Goal: Task Accomplishment & Management: Manage account settings

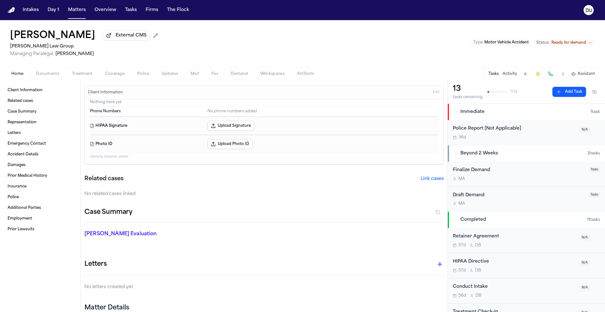
scroll to position [11, 0]
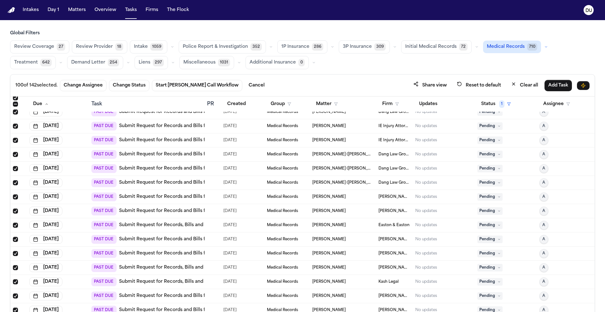
scroll to position [308, 0]
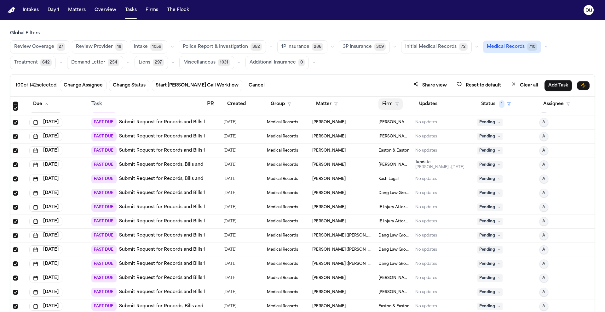
click at [382, 103] on button "Firm" at bounding box center [390, 104] width 24 height 11
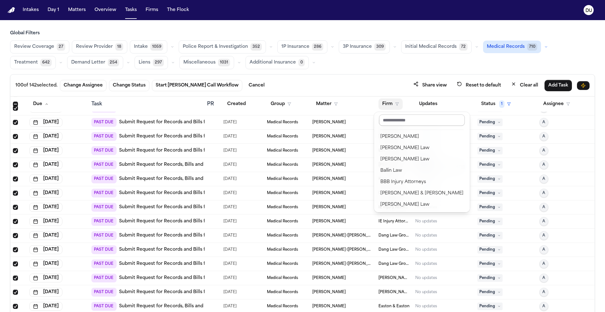
click at [393, 121] on input "text" at bounding box center [422, 120] width 86 height 11
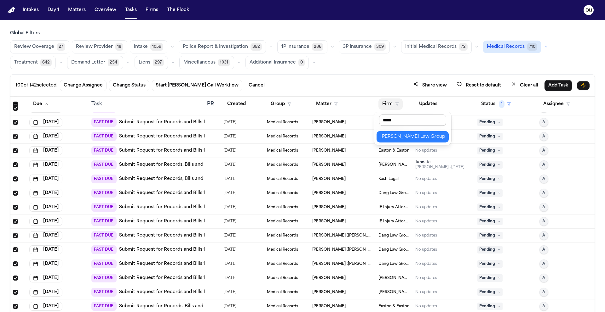
type input "******"
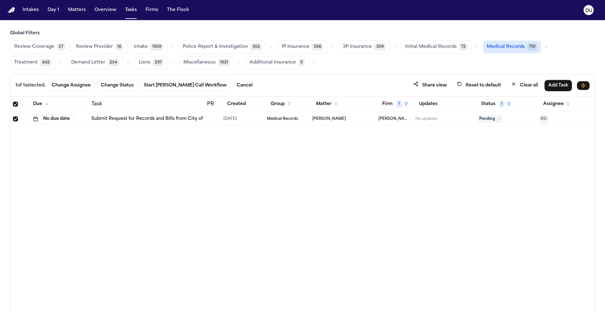
click at [146, 120] on link "Submit Request for Records and Bills from City of Miami Fire-Rescue (EMS)" at bounding box center [176, 119] width 170 height 6
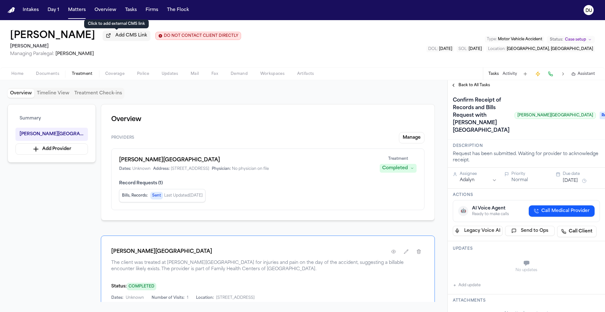
scroll to position [79, 0]
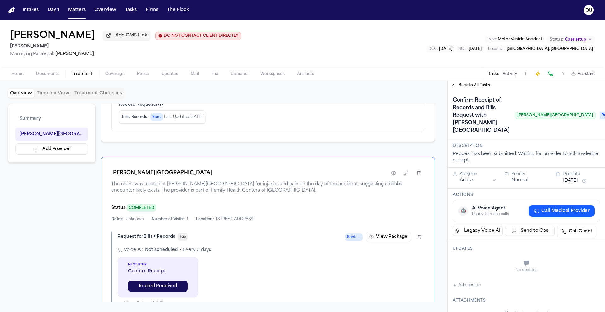
click at [13, 8] on img "Home" at bounding box center [12, 10] width 8 height 6
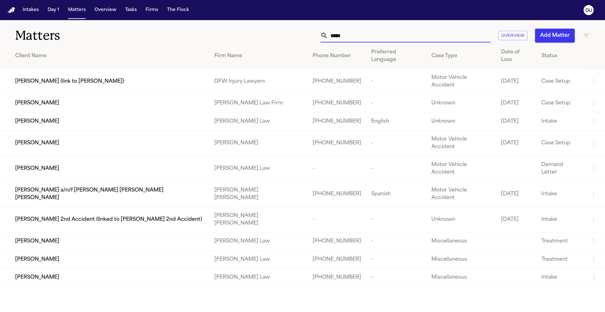
drag, startPoint x: 370, startPoint y: 37, endPoint x: 304, endPoint y: 34, distance: 66.2
click at [304, 34] on div "***** Overview Add Matter" at bounding box center [385, 36] width 407 height 14
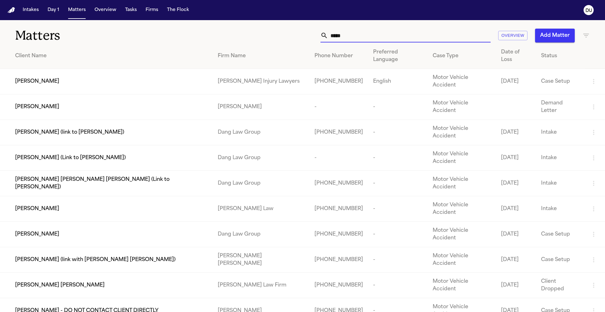
type input "*****"
click at [145, 231] on div "[PERSON_NAME]" at bounding box center [111, 235] width 192 height 8
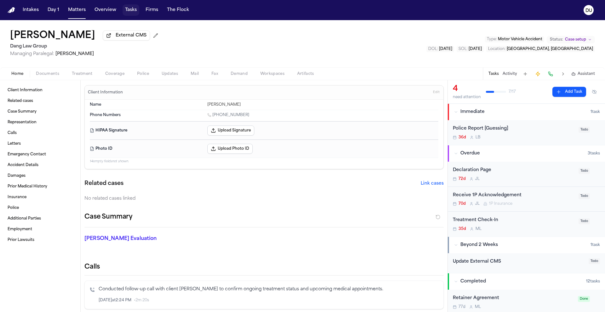
click at [128, 9] on button "Tasks" at bounding box center [130, 9] width 17 height 11
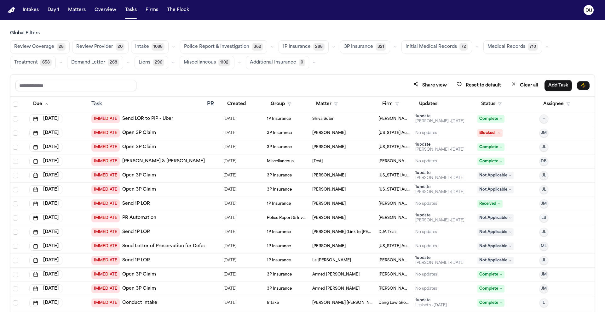
click at [494, 48] on span "Medical Records" at bounding box center [506, 47] width 38 height 6
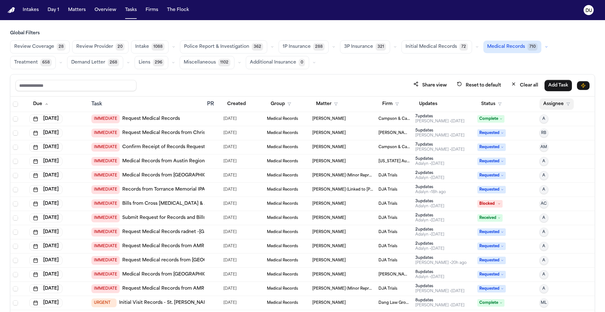
click at [543, 103] on button "Assignee" at bounding box center [556, 104] width 34 height 11
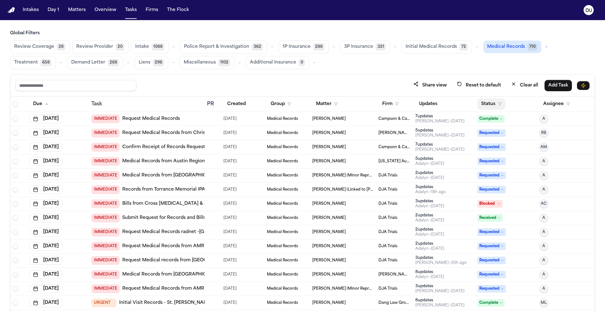
click at [489, 107] on button "Status" at bounding box center [491, 104] width 28 height 11
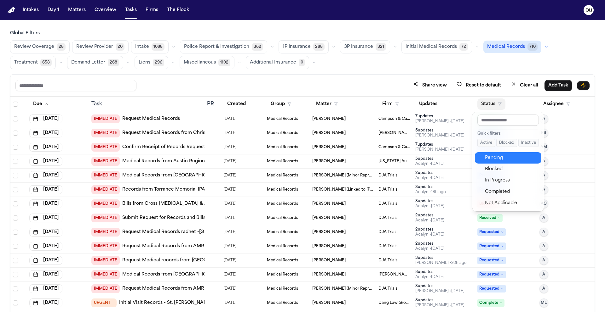
click at [494, 161] on div "Pending" at bounding box center [511, 158] width 53 height 8
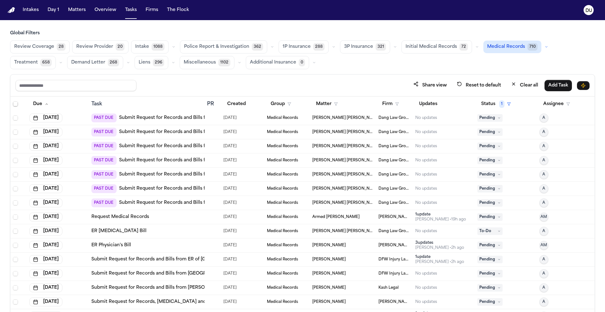
scroll to position [1473, 0]
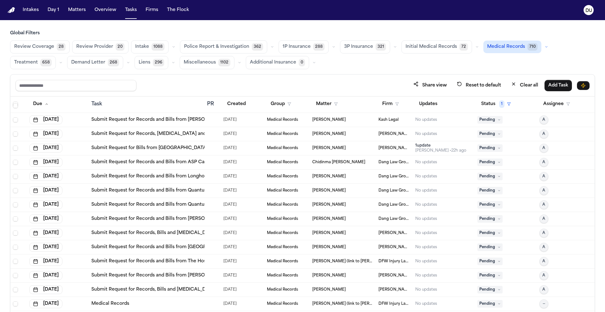
click at [153, 291] on link "Submit Request for Records, Bills and [MEDICAL_DATA] from [GEOGRAPHIC_DATA][PER…" at bounding box center [204, 290] width 226 height 6
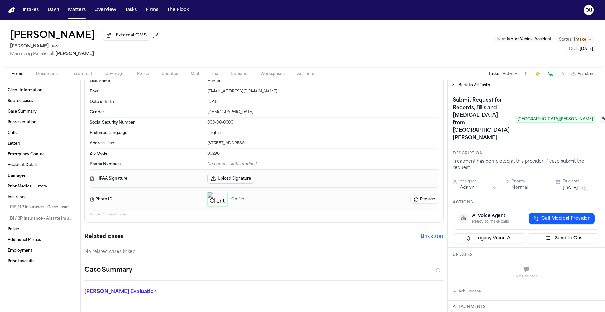
scroll to position [48, 0]
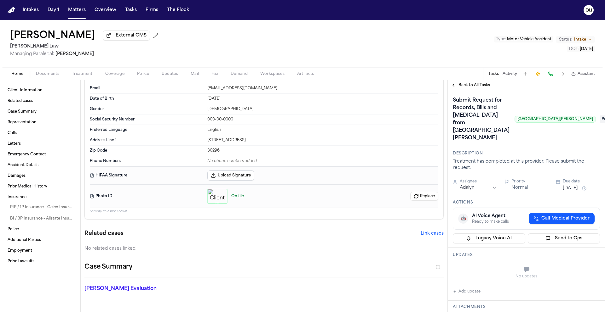
click at [82, 75] on span "Treatment" at bounding box center [82, 73] width 21 height 5
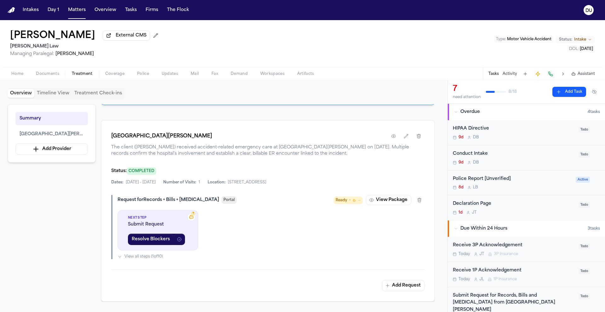
scroll to position [117, 0]
click at [397, 202] on button "View Package" at bounding box center [388, 199] width 45 height 10
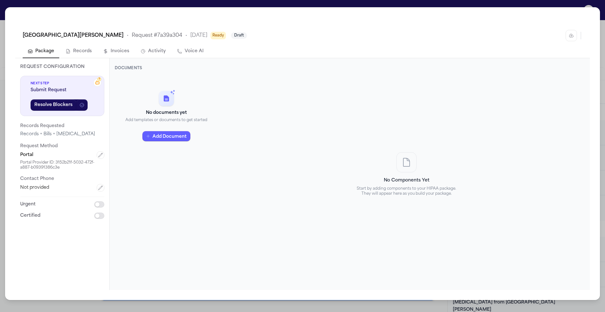
click at [555, 3] on div "Piedmont Henry Hospital • Request # 7a39a304 • 9/29/2025 Ready Draft Package Re…" at bounding box center [302, 156] width 605 height 312
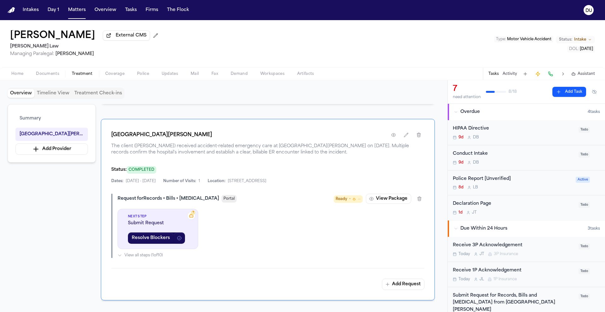
click at [13, 9] on img "Home" at bounding box center [12, 10] width 8 height 6
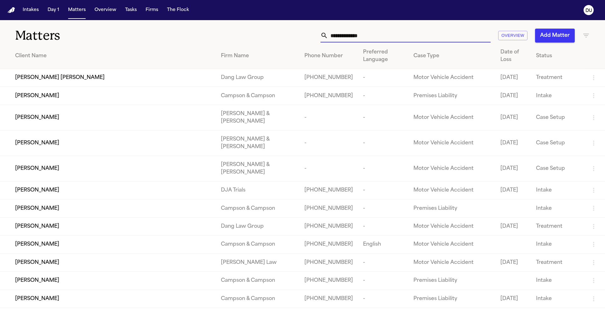
click at [394, 30] on input "text" at bounding box center [409, 36] width 162 height 14
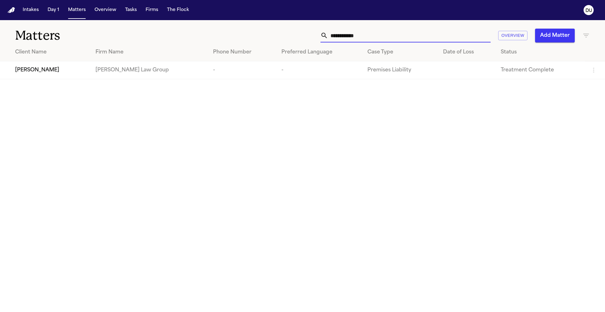
type input "**********"
click at [90, 70] on td "Morgan Law Group" at bounding box center [148, 70] width 117 height 18
click at [44, 70] on span "Elizabeth Perry" at bounding box center [37, 70] width 44 height 8
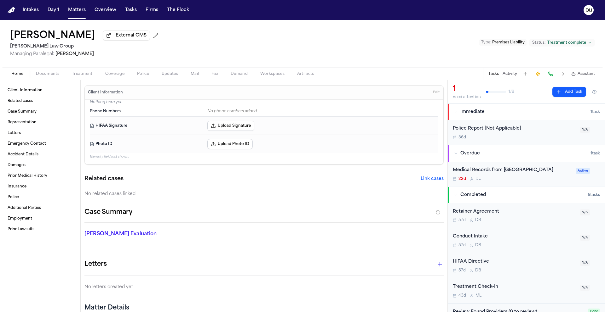
click at [495, 174] on div "Medical Records from Memorial Regional Hospital South" at bounding box center [511, 170] width 119 height 7
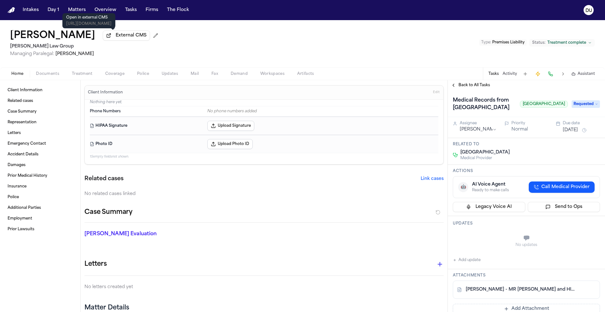
click at [116, 39] on span "External CMS" at bounding box center [131, 35] width 31 height 6
click at [16, 14] on nav "Intakes Day 1 Matters Overview Tasks Firms The Flock DU" at bounding box center [302, 10] width 605 height 20
click at [13, 11] on img "Home" at bounding box center [12, 10] width 8 height 6
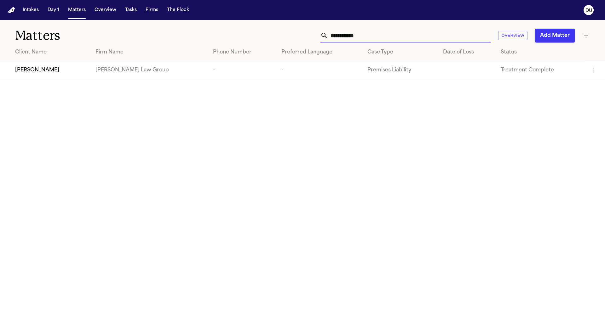
drag, startPoint x: 375, startPoint y: 33, endPoint x: 320, endPoint y: 34, distance: 55.7
click at [320, 34] on div "**********" at bounding box center [385, 36] width 407 height 14
type input "*******"
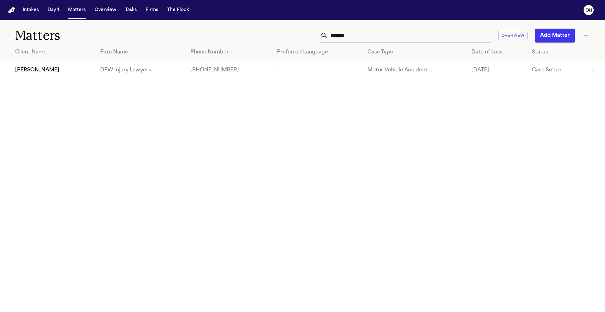
click at [148, 68] on td "DFW Injury Lawyers" at bounding box center [140, 70] width 90 height 18
click at [32, 71] on span "Vladamir Malchevskiy" at bounding box center [37, 70] width 44 height 8
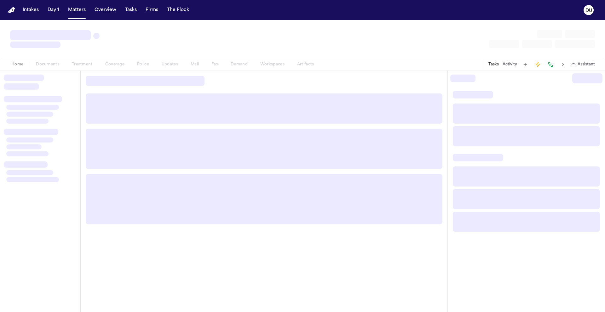
click at [32, 71] on div at bounding box center [40, 192] width 80 height 242
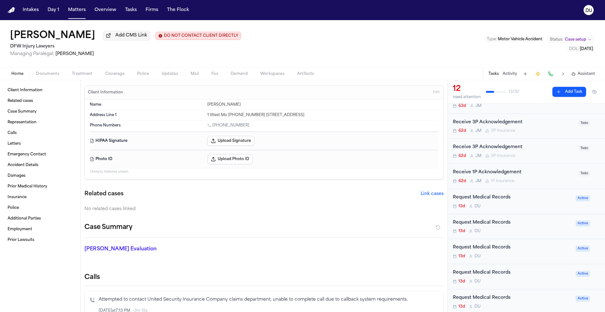
scroll to position [104, 0]
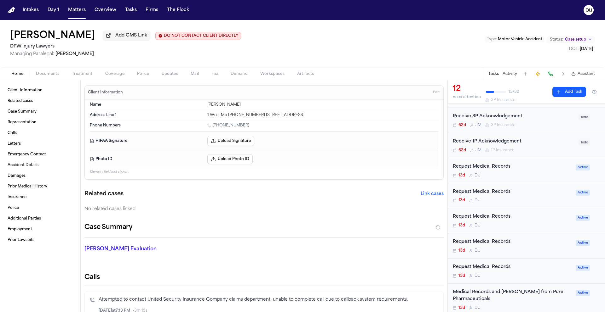
click at [479, 167] on div "Request Medical Records" at bounding box center [511, 166] width 119 height 7
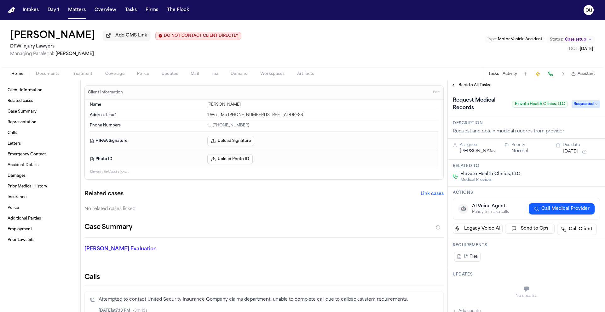
scroll to position [110, 0]
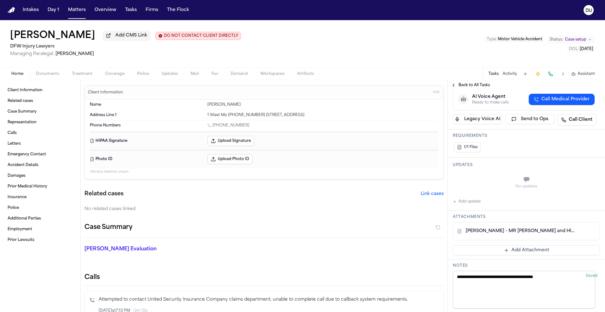
click at [529, 231] on link "V. Malchevskiy - MR Request and HIPAA Release to Elevate Health Clinics - 9.22.…" at bounding box center [519, 231] width 109 height 6
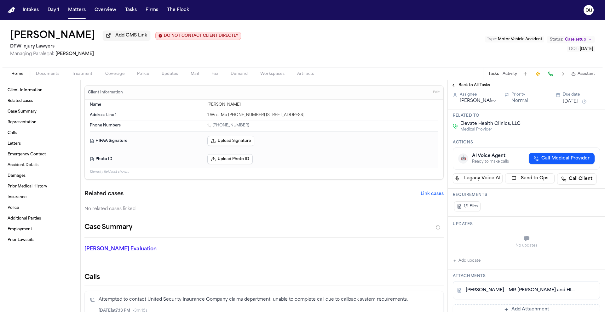
scroll to position [0, 0]
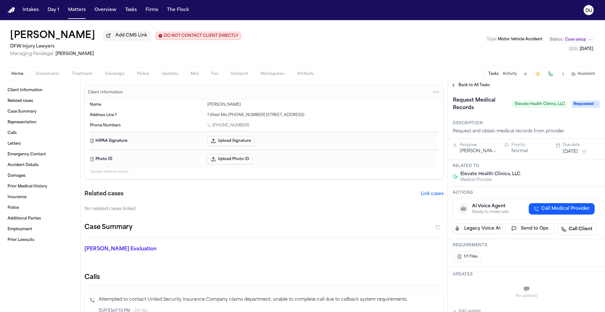
click at [577, 107] on span "Requested" at bounding box center [585, 104] width 28 height 8
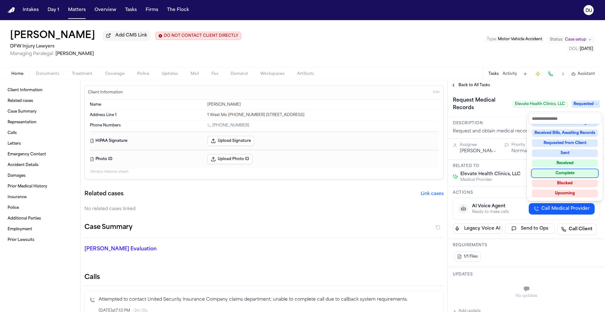
click at [561, 175] on div "Complete" at bounding box center [564, 174] width 66 height 8
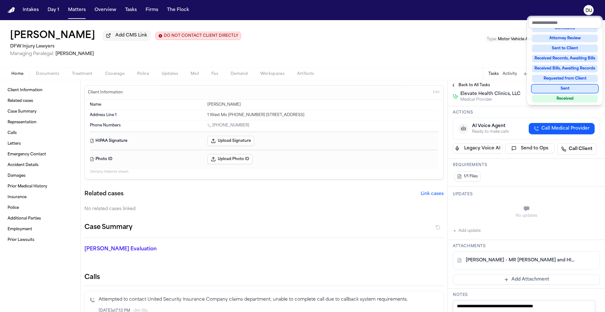
scroll to position [99, 0]
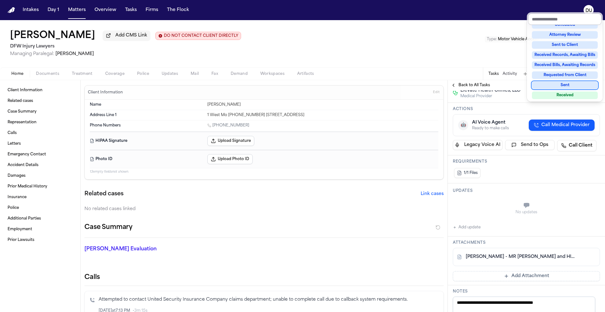
click at [468, 230] on div "**********" at bounding box center [525, 234] width 157 height 486
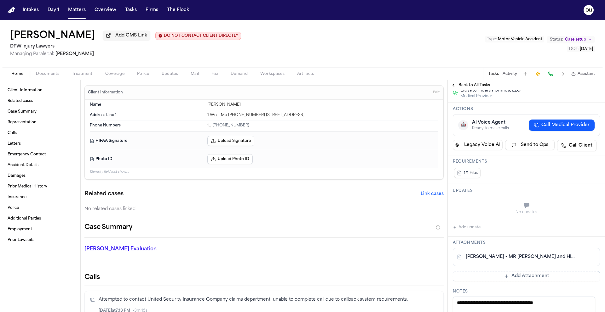
click at [470, 229] on button "Add update" at bounding box center [466, 228] width 28 height 8
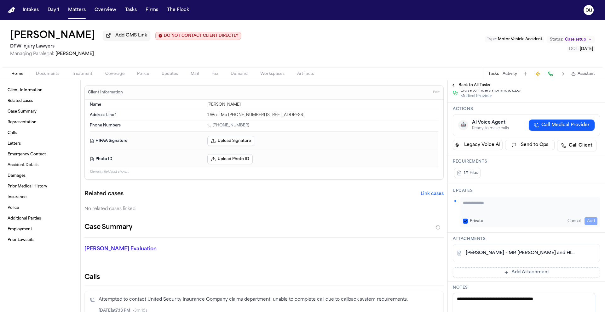
click at [495, 206] on textarea "Add your update" at bounding box center [530, 206] width 134 height 13
type textarea "**********"
click at [584, 220] on button "Add" at bounding box center [590, 222] width 13 height 8
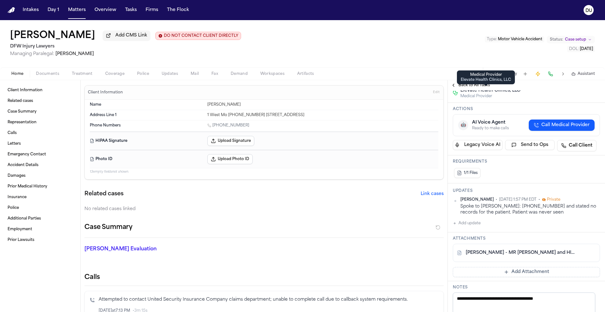
click at [469, 87] on span "Back to All Tasks" at bounding box center [473, 85] width 31 height 5
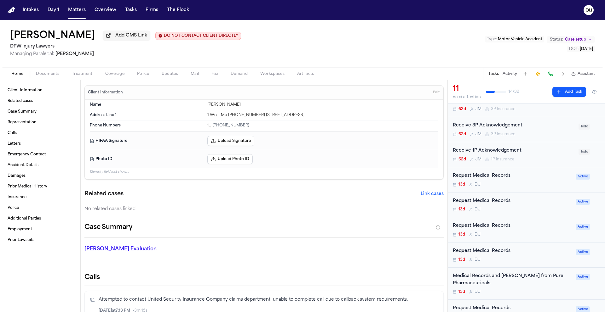
scroll to position [105, 0]
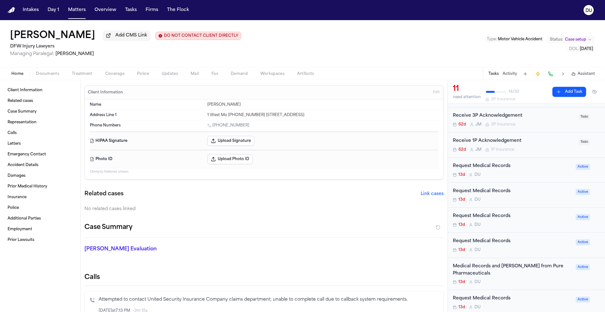
click at [490, 167] on div "Request Medical Records" at bounding box center [511, 166] width 119 height 7
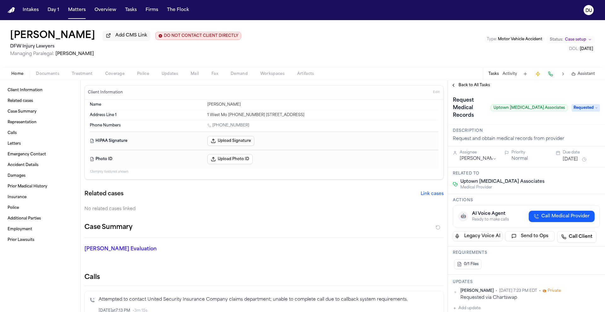
click at [578, 108] on span "Requested" at bounding box center [585, 108] width 28 height 8
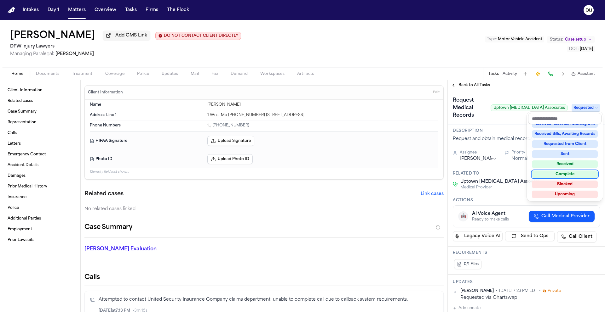
click at [564, 177] on div "Complete" at bounding box center [564, 175] width 66 height 8
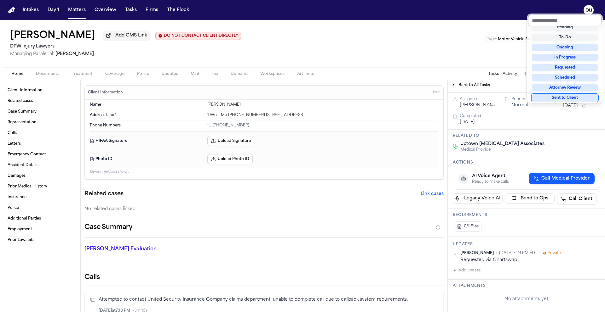
scroll to position [123, 0]
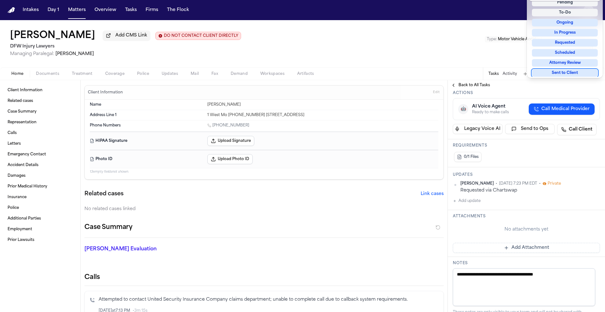
click at [464, 193] on div "**********" at bounding box center [525, 207] width 157 height 481
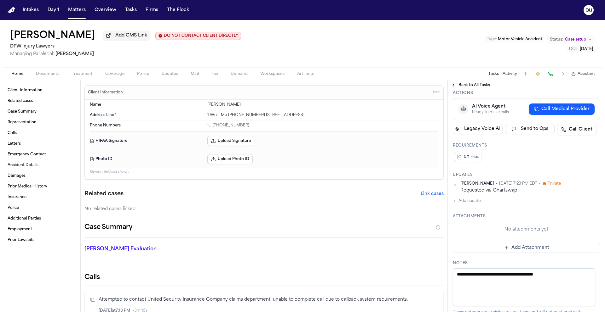
click at [464, 197] on button "Add update" at bounding box center [466, 201] width 28 height 8
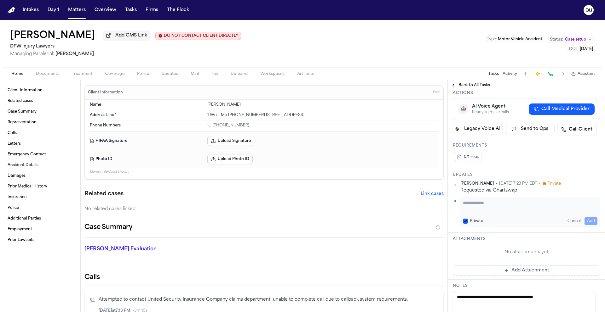
click at [490, 203] on textarea "Add your update" at bounding box center [530, 206] width 134 height 13
type textarea "**********"
click at [592, 218] on button "Add" at bounding box center [590, 222] width 13 height 8
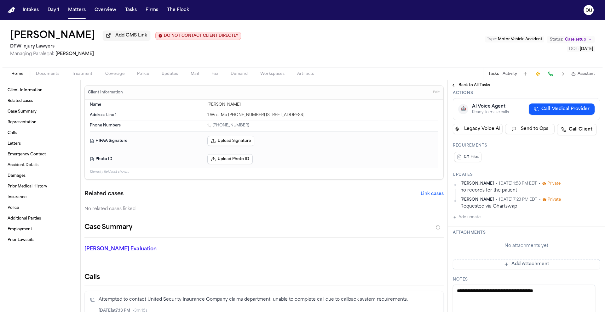
click at [462, 88] on span "Back to All Tasks" at bounding box center [473, 85] width 31 height 5
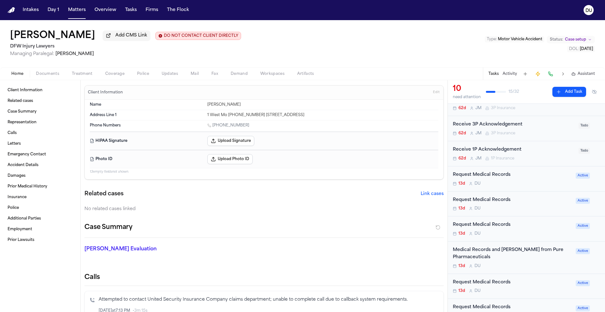
scroll to position [102, 0]
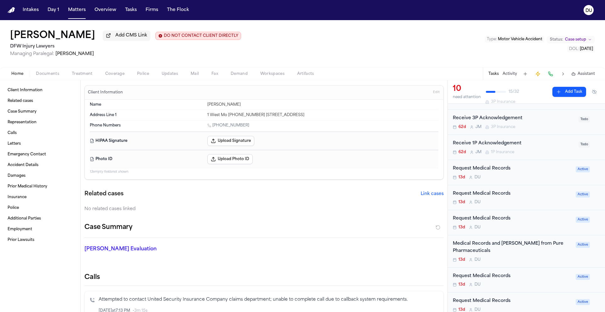
click at [497, 171] on div "Request Medical Records" at bounding box center [511, 168] width 119 height 7
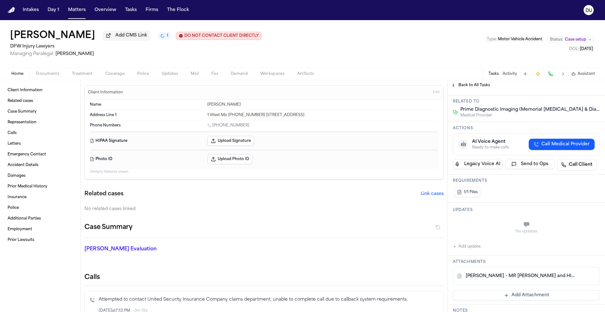
scroll to position [51, 0]
click at [509, 278] on link "V. Malchevskiy - MR Request and HIPAA to Prime Diagnostic Imaging - 9.22.25" at bounding box center [519, 276] width 109 height 6
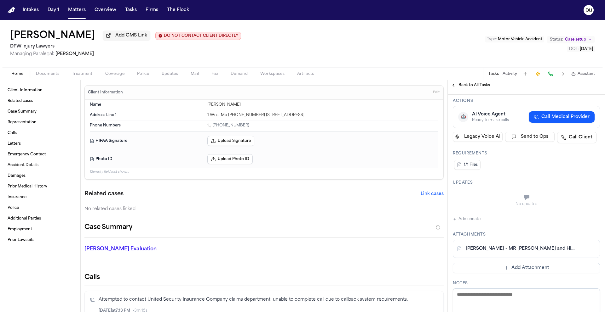
click at [464, 220] on button "Add update" at bounding box center [466, 220] width 28 height 8
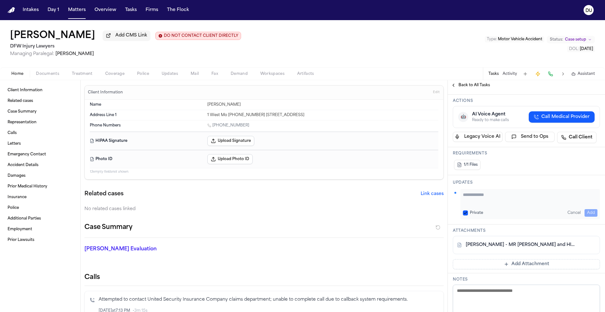
click at [495, 204] on textarea "Add your update" at bounding box center [530, 198] width 134 height 13
drag, startPoint x: 572, startPoint y: 197, endPoint x: 445, endPoint y: 199, distance: 126.9
click at [445, 199] on div "Client Information Related cases Case Summary Representation Calls Letters Emer…" at bounding box center [302, 196] width 605 height 232
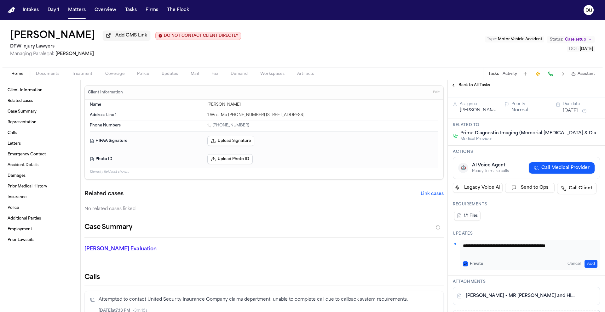
scroll to position [115, 0]
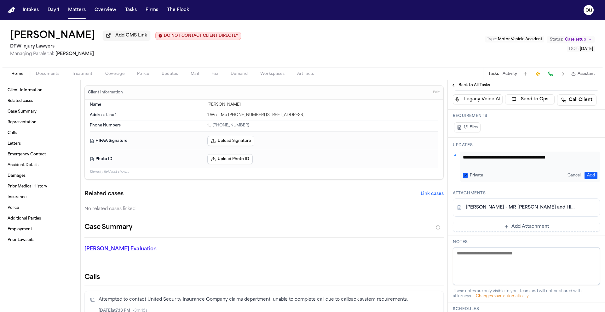
type textarea "**********"
click at [516, 209] on link "V. Malchevskiy - MR Request and HIPAA to Prime Diagnostic Imaging - 9.22.25" at bounding box center [519, 208] width 109 height 6
click at [584, 175] on button "Add" at bounding box center [590, 176] width 13 height 8
click at [466, 85] on span "Back to All Tasks" at bounding box center [473, 85] width 31 height 5
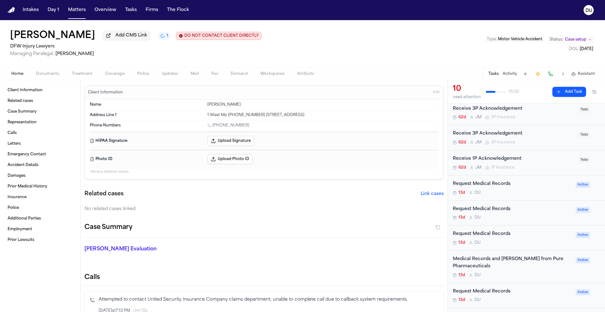
scroll to position [95, 0]
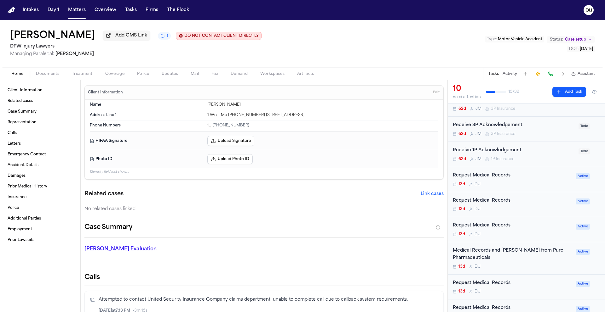
click at [488, 182] on div "Request Medical Records 13d D U" at bounding box center [511, 179] width 119 height 15
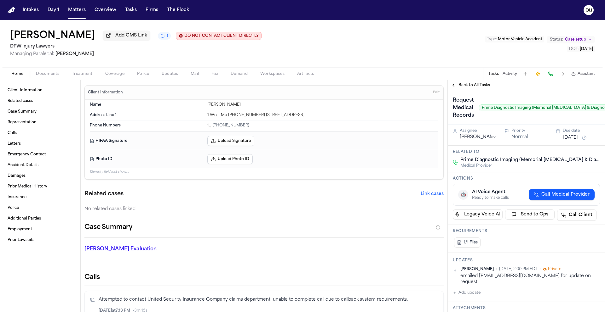
click at [475, 88] on span "Back to All Tasks" at bounding box center [473, 85] width 31 height 5
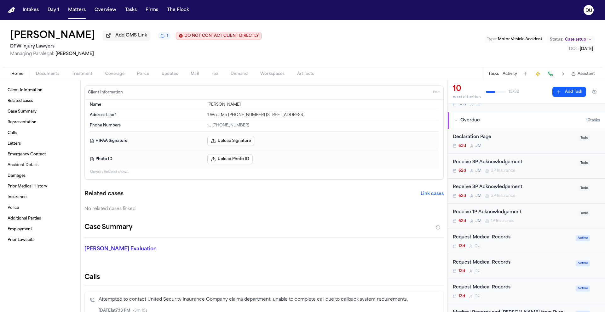
scroll to position [40, 0]
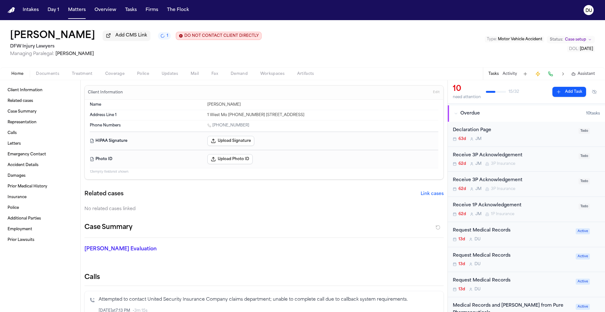
click at [495, 257] on div "Request Medical Records" at bounding box center [511, 256] width 119 height 7
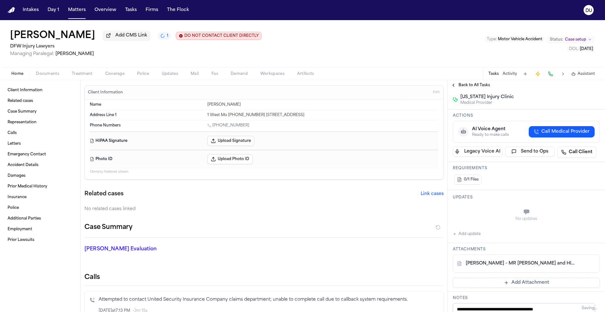
scroll to position [77, 0]
click at [535, 261] on link "V. Malchevskiy - MR Request and HIPAA Release to Texas Injury Clinic - 9.22.25" at bounding box center [519, 264] width 109 height 6
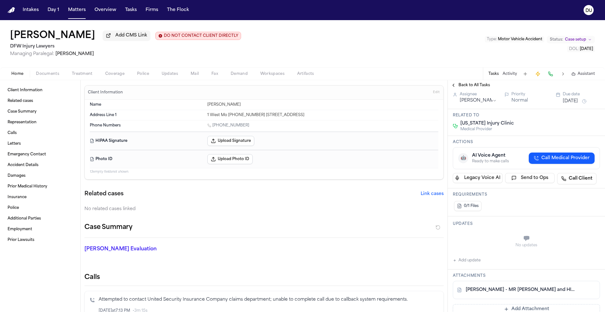
scroll to position [52, 0]
click at [496, 286] on link "V. Malchevskiy - MR Request and HIPAA Release to Texas Injury Clinic - 9.22.25" at bounding box center [519, 289] width 109 height 6
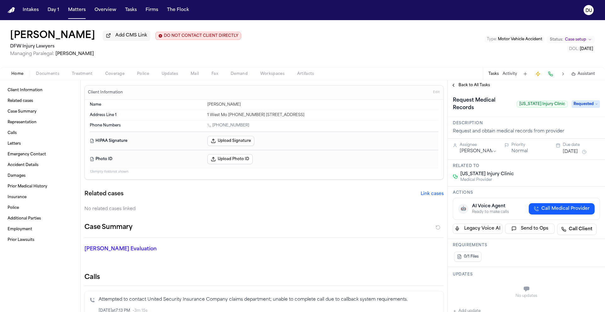
scroll to position [121, 0]
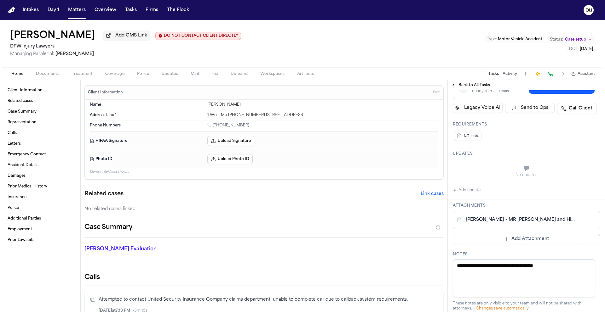
click at [473, 187] on button "Add update" at bounding box center [466, 191] width 28 height 8
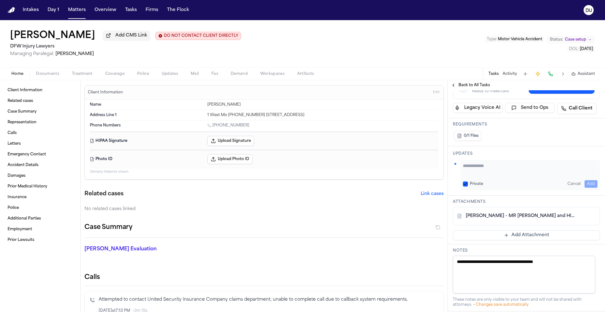
click at [497, 165] on textarea "Add your update" at bounding box center [530, 169] width 134 height 13
drag, startPoint x: 497, startPoint y: 167, endPoint x: 455, endPoint y: 153, distance: 45.1
click at [455, 153] on div "**********" at bounding box center [525, 170] width 157 height 49
type textarea "**********"
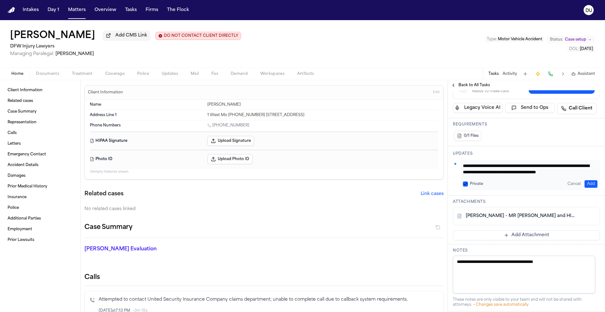
click at [586, 180] on button "Add" at bounding box center [590, 184] width 13 height 8
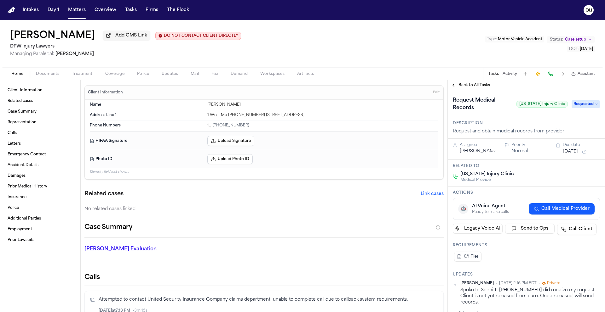
click at [577, 149] on button "Sep 25, 2025" at bounding box center [569, 152] width 15 height 6
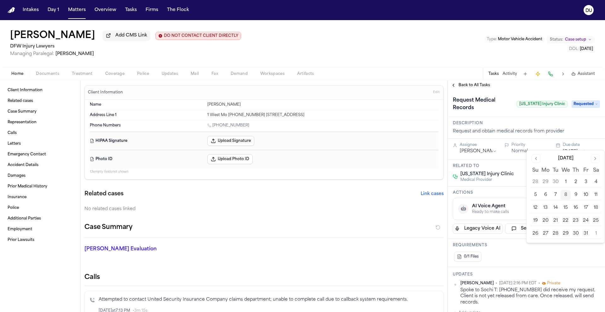
click at [565, 221] on button "22" at bounding box center [565, 221] width 10 height 10
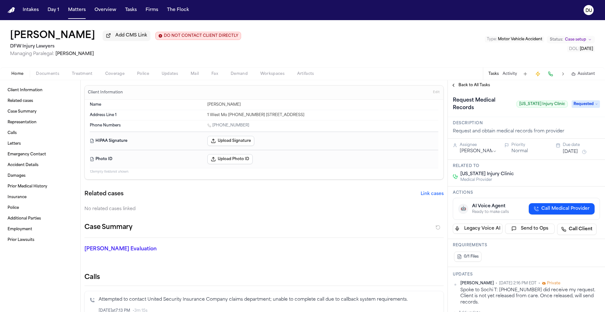
click at [548, 128] on div "Request and obtain medical records from provider" at bounding box center [525, 131] width 147 height 6
click at [472, 85] on span "Back to All Tasks" at bounding box center [473, 85] width 31 height 5
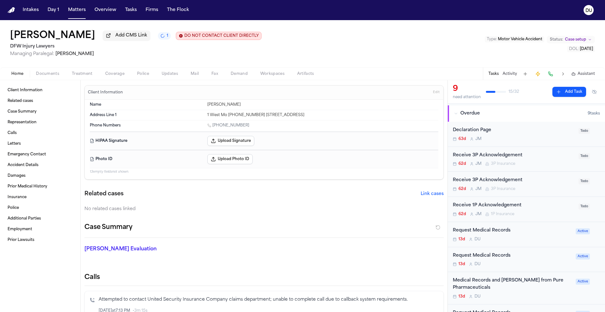
scroll to position [80, 0]
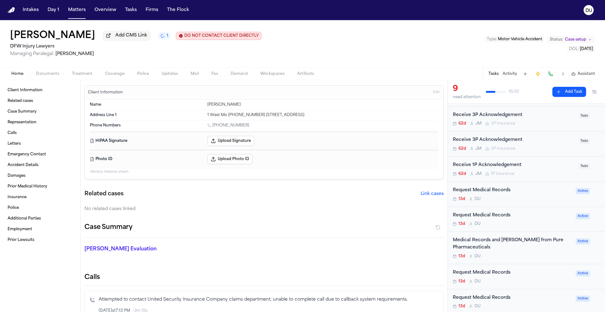
click at [485, 196] on div "Request Medical Records 13d D U" at bounding box center [511, 194] width 119 height 15
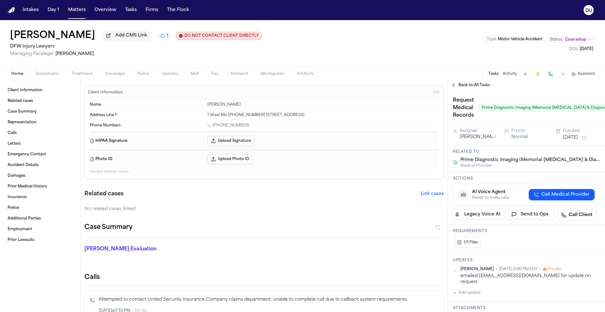
click at [576, 139] on button "Sep 25, 2025" at bounding box center [569, 138] width 15 height 6
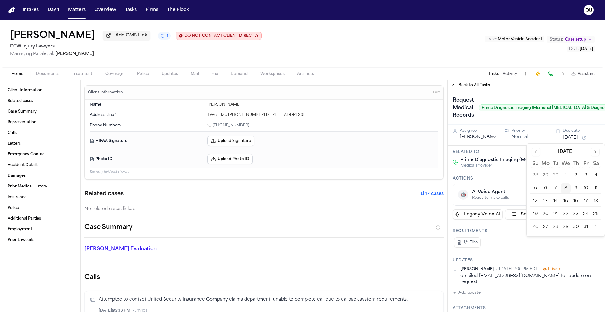
click at [574, 189] on button "9" at bounding box center [575, 189] width 10 height 10
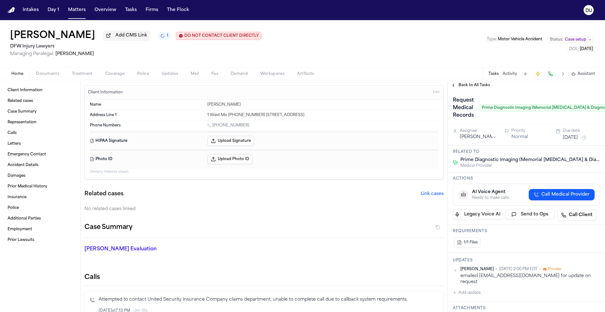
click at [466, 82] on div "Back to All Tasks" at bounding box center [525, 85] width 157 height 10
click at [466, 86] on span "Back to All Tasks" at bounding box center [473, 85] width 31 height 5
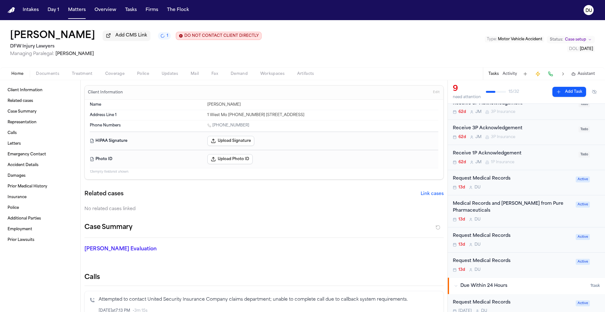
scroll to position [97, 0]
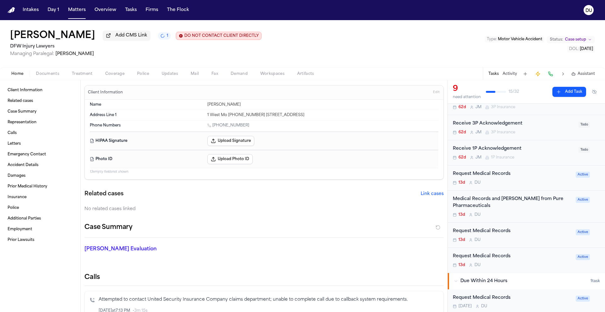
click at [484, 180] on div "Request Medical Records 13d D U" at bounding box center [511, 178] width 119 height 15
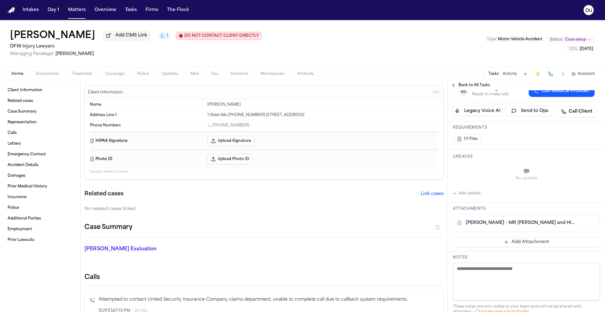
scroll to position [105, 0]
click at [512, 218] on link "V. Malchevskiy - MR Request and HIPAA Release to MRI Centers of Texas - 9.22.25" at bounding box center [519, 221] width 109 height 6
click at [470, 83] on div "Back to All Tasks" at bounding box center [525, 85] width 157 height 10
click at [469, 85] on span "Back to All Tasks" at bounding box center [473, 85] width 31 height 5
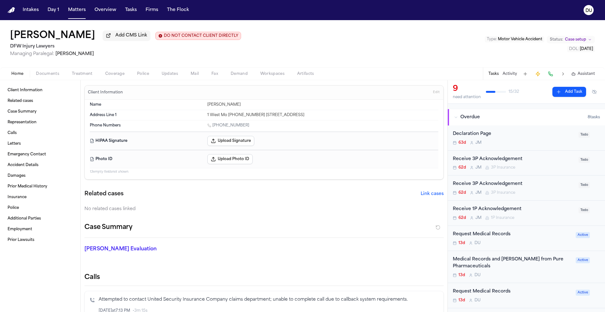
scroll to position [43, 0]
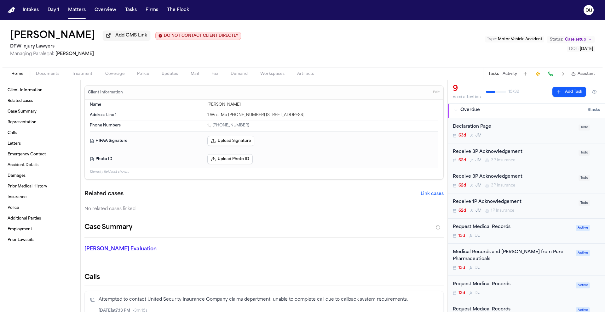
click at [479, 259] on div "Medical Records and Bill from Pure Pharmaceuticals" at bounding box center [511, 256] width 119 height 14
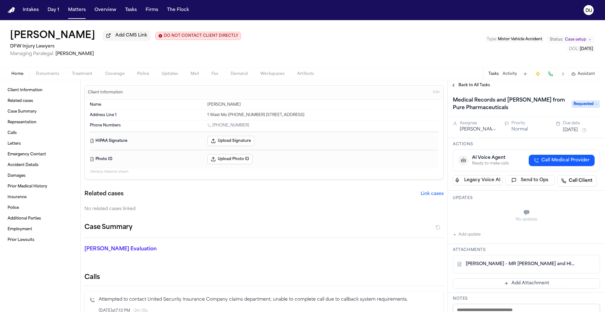
click at [585, 103] on span "Requested" at bounding box center [585, 104] width 28 height 8
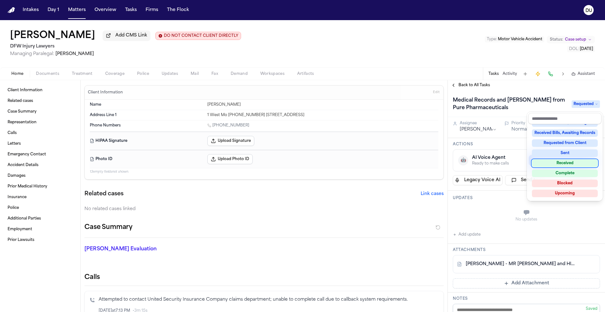
click at [569, 162] on div "Received" at bounding box center [564, 164] width 66 height 8
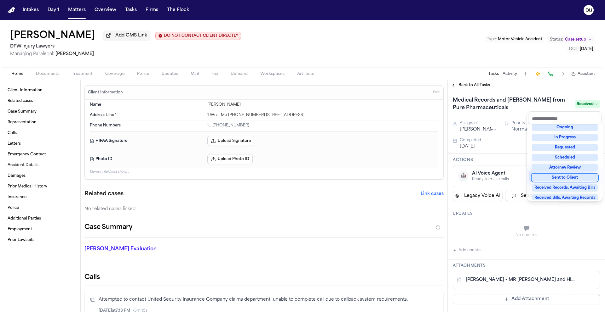
click at [468, 90] on div "Back to All Tasks Medical Records and Bill from Pure Pharmaceuticals Received A…" at bounding box center [525, 196] width 157 height 232
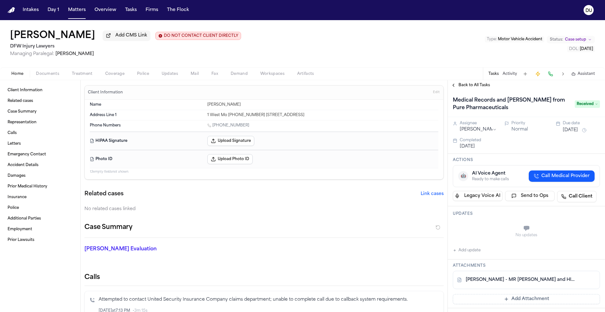
click at [468, 88] on span "Back to All Tasks" at bounding box center [473, 85] width 31 height 5
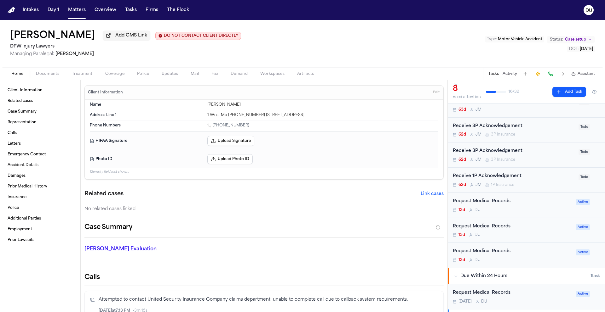
scroll to position [79, 0]
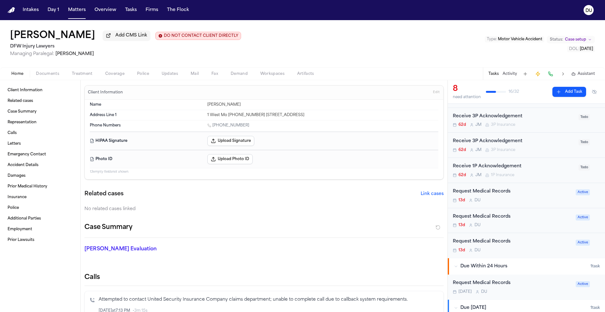
click at [495, 197] on div "Request Medical Records 13d D U" at bounding box center [511, 195] width 119 height 15
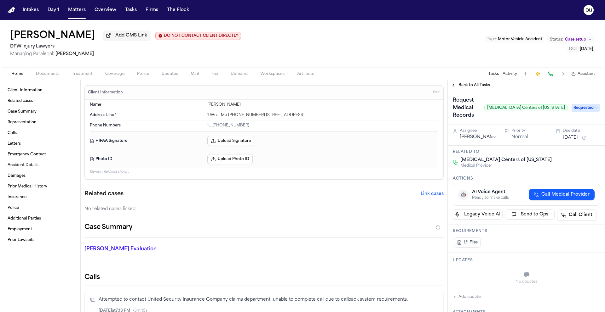
click at [454, 86] on button "Back to All Tasks" at bounding box center [469, 85] width 45 height 5
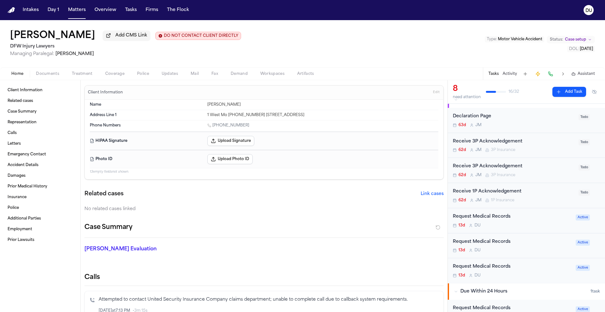
scroll to position [54, 0]
click at [498, 239] on div "Request Medical Records" at bounding box center [511, 241] width 119 height 7
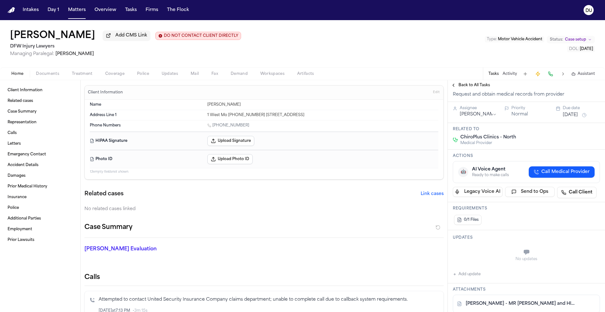
scroll to position [110, 0]
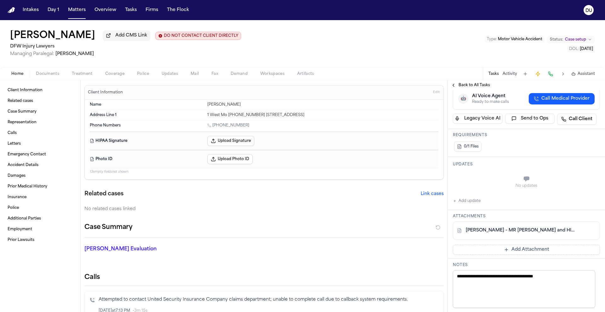
click at [475, 206] on div "Updates No updates Add update" at bounding box center [525, 183] width 157 height 53
click at [476, 202] on button "Add update" at bounding box center [466, 201] width 28 height 8
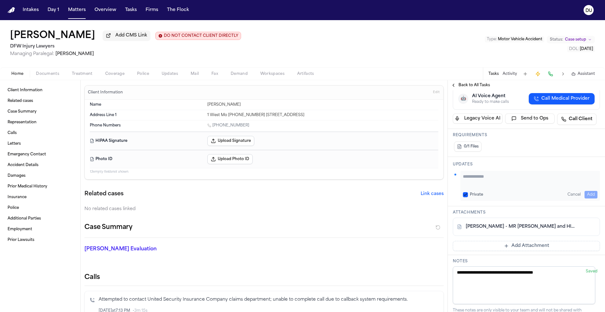
click at [497, 182] on textarea "Add your update" at bounding box center [530, 179] width 134 height 13
click at [507, 178] on textarea "*******" at bounding box center [528, 179] width 130 height 13
drag, startPoint x: 479, startPoint y: 185, endPoint x: 457, endPoint y: 181, distance: 23.0
click at [457, 181] on div "**********" at bounding box center [525, 186] width 147 height 30
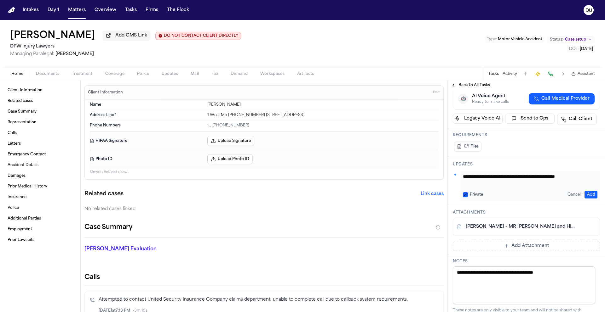
scroll to position [0, 0]
type textarea "**********"
click at [584, 195] on button "Add" at bounding box center [590, 195] width 13 height 8
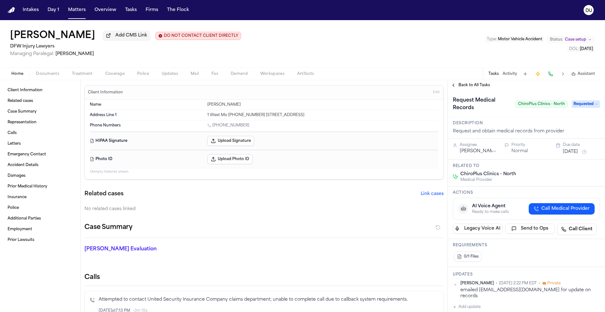
click at [575, 155] on button "Sep 25, 2025" at bounding box center [569, 152] width 15 height 6
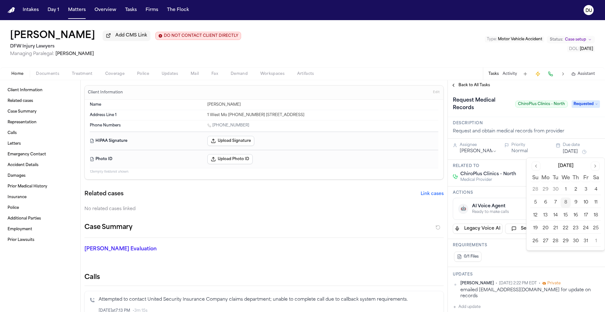
click at [577, 206] on button "9" at bounding box center [575, 203] width 10 height 10
click at [480, 88] on span "Back to All Tasks" at bounding box center [473, 85] width 31 height 5
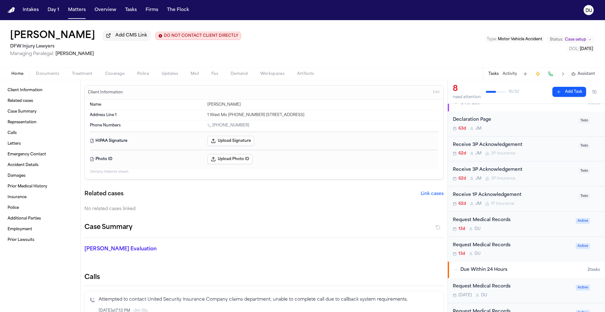
scroll to position [51, 0]
click at [485, 249] on div "Request Medical Records" at bounding box center [511, 245] width 119 height 7
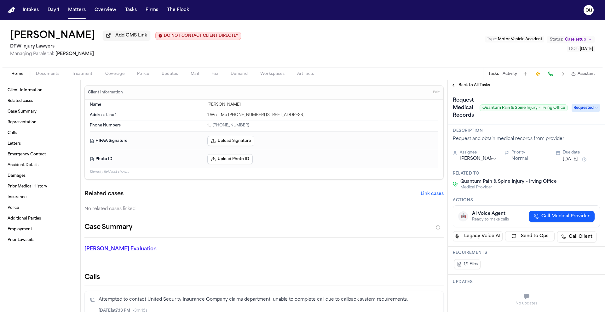
click at [588, 111] on span "Requested" at bounding box center [585, 108] width 28 height 8
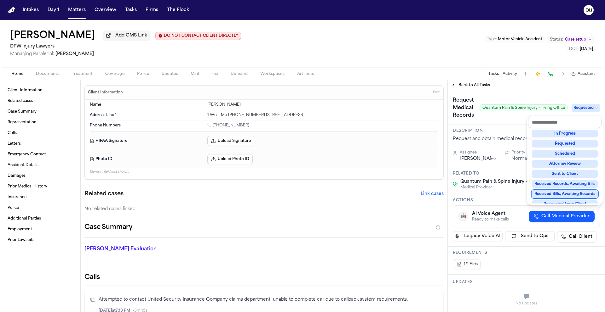
scroll to position [44, 0]
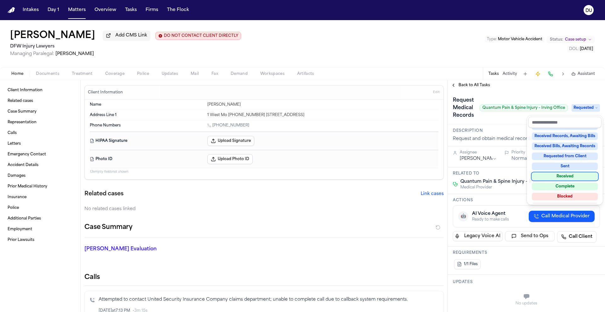
click at [565, 175] on div "Received" at bounding box center [564, 177] width 66 height 8
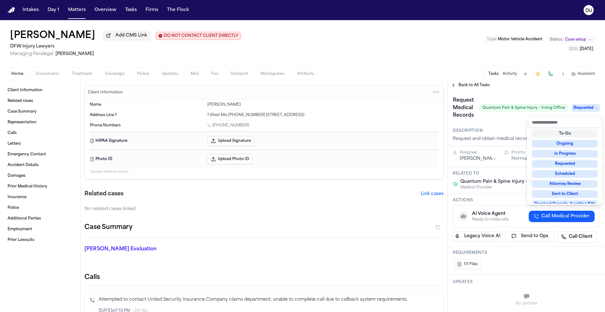
scroll to position [12, 0]
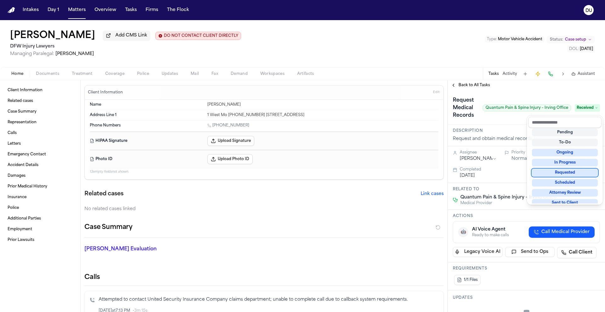
click at [494, 92] on div "Request Medical Records Quantum Pain & Spine Injury – Irving Office Received" at bounding box center [525, 107] width 157 height 34
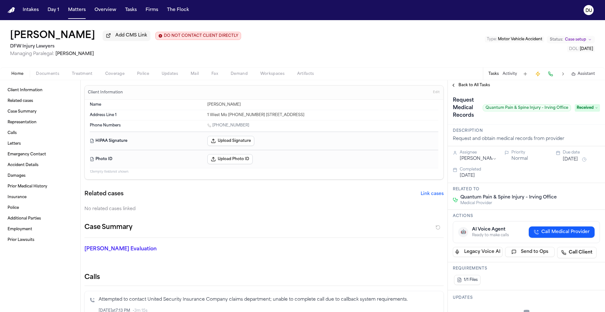
click at [470, 87] on span "Back to All Tasks" at bounding box center [473, 85] width 31 height 5
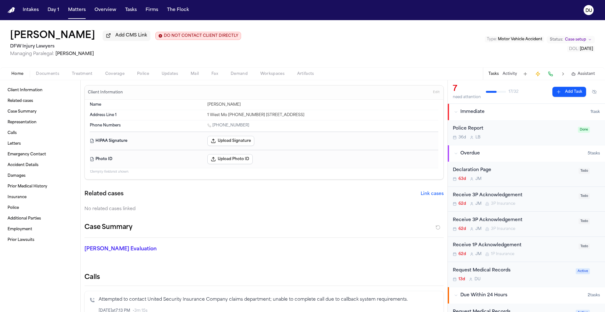
click at [492, 270] on div "Request Medical Records" at bounding box center [511, 270] width 119 height 7
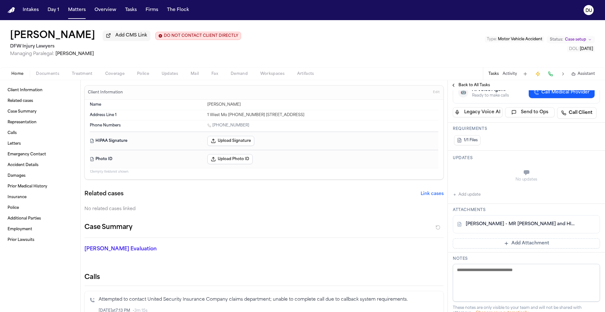
scroll to position [103, 0]
click at [526, 221] on link "V. Malchevskiy - MR Request and HIPAA Release to MRI Centers of Texas - 9.22.25" at bounding box center [519, 224] width 109 height 6
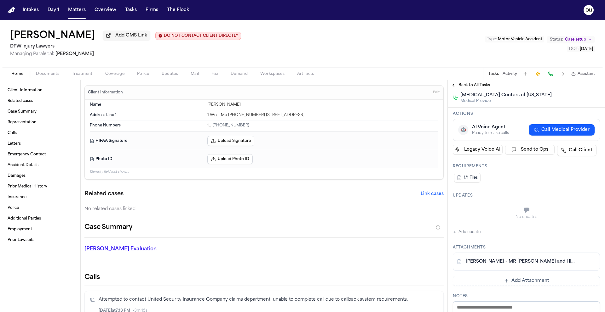
scroll to position [148, 0]
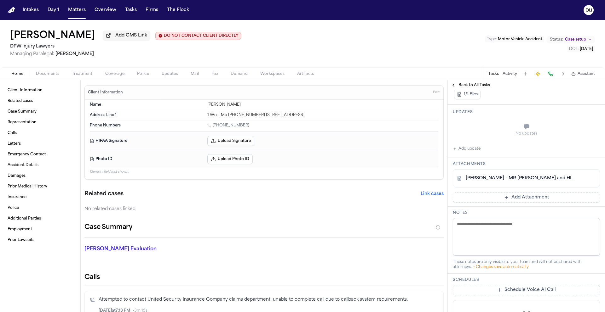
click at [465, 145] on button "Add update" at bounding box center [466, 149] width 28 height 8
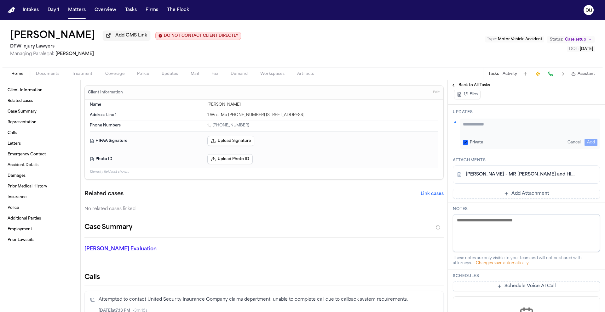
click at [483, 128] on div "Private Cancel Add" at bounding box center [529, 134] width 139 height 30
click at [480, 123] on textarea "Add your update" at bounding box center [530, 127] width 134 height 13
type textarea "**********"
click at [584, 139] on button "Add" at bounding box center [590, 143] width 13 height 8
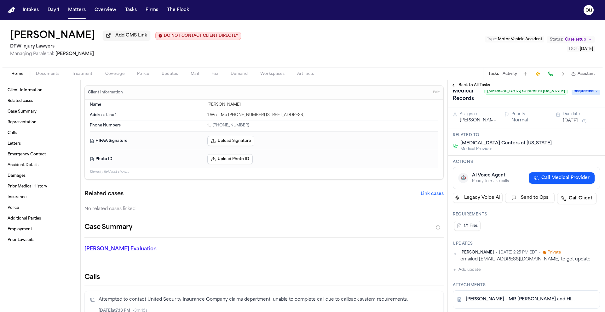
scroll to position [0, 0]
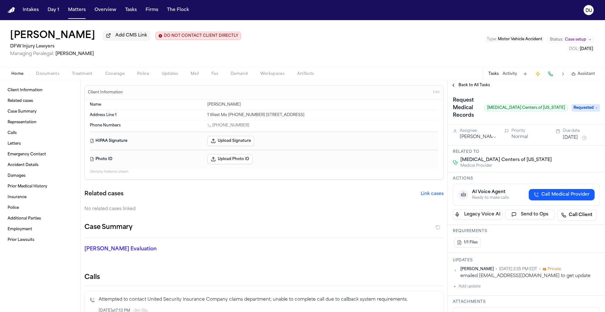
click at [577, 135] on button "Sep 25, 2025" at bounding box center [569, 138] width 15 height 6
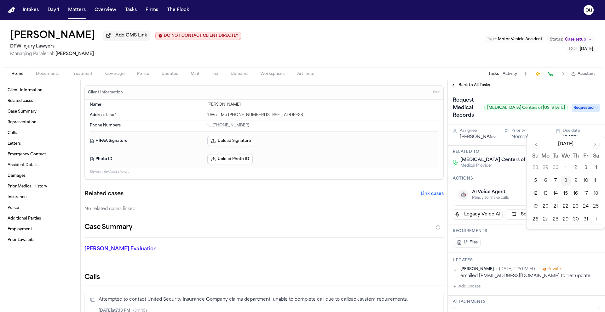
click at [577, 183] on button "9" at bounding box center [575, 181] width 10 height 10
click at [481, 110] on h1 "Request Medical Records" at bounding box center [465, 107] width 31 height 25
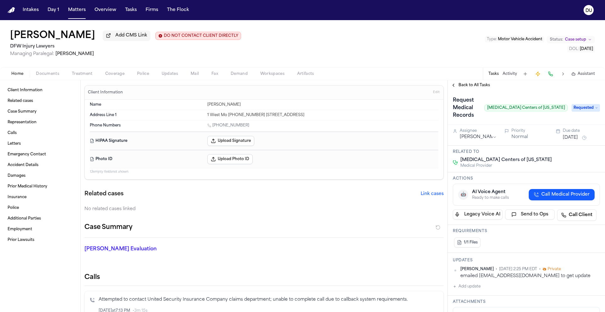
click at [14, 11] on img "Home" at bounding box center [12, 10] width 8 height 6
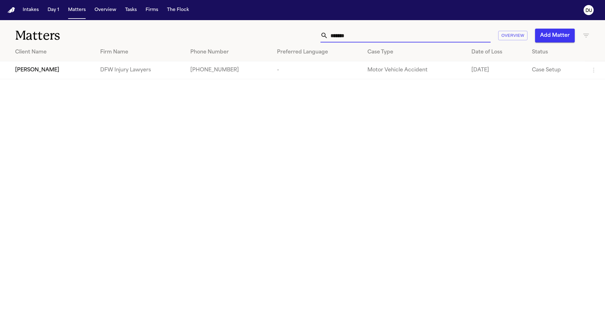
drag, startPoint x: 345, startPoint y: 37, endPoint x: 298, endPoint y: 37, distance: 47.5
click at [298, 37] on div "******* Overview Add Matter" at bounding box center [385, 36] width 407 height 14
drag, startPoint x: 350, startPoint y: 38, endPoint x: 310, endPoint y: 33, distance: 40.9
click at [309, 33] on div "******* Overview Add Matter" at bounding box center [385, 36] width 407 height 14
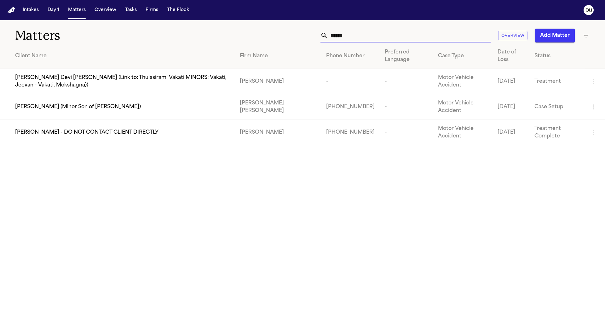
type input "*****"
click at [226, 139] on td "Sumon Sukhsavasdi - DO NOT CONTACT CLIENT DIRECTLY" at bounding box center [117, 133] width 235 height 26
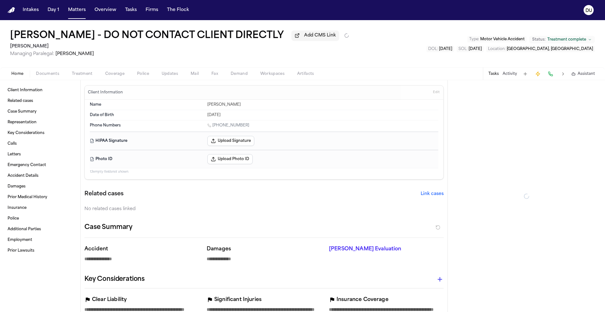
type textarea "*"
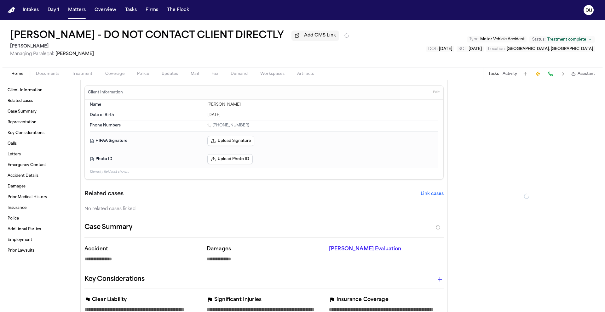
type textarea "*"
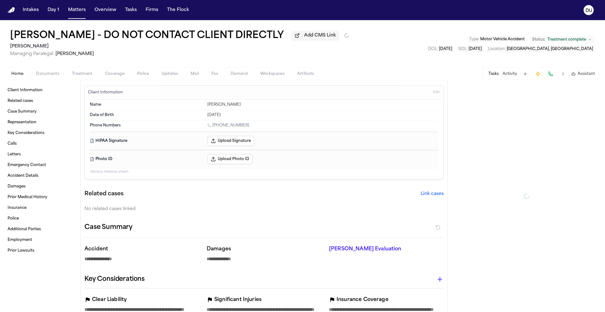
type textarea "*"
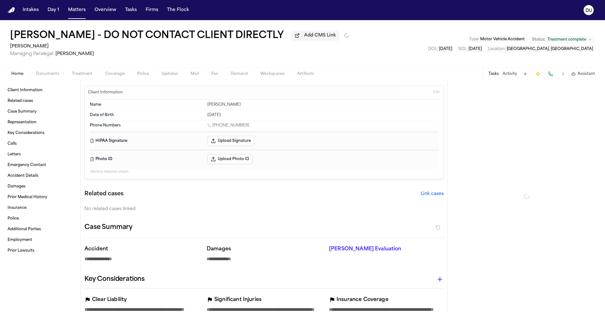
type textarea "*"
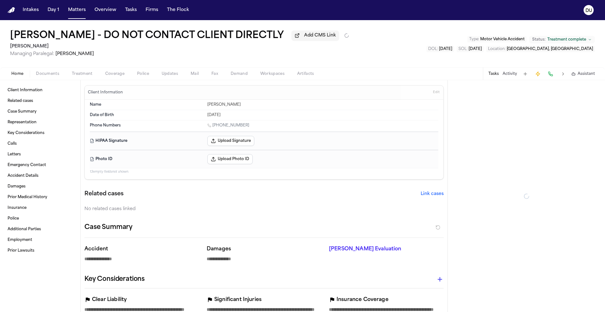
type textarea "*"
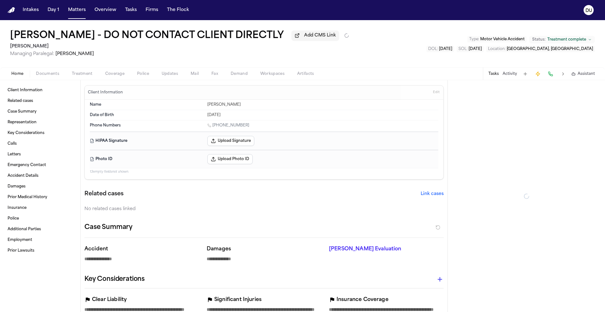
type textarea "*"
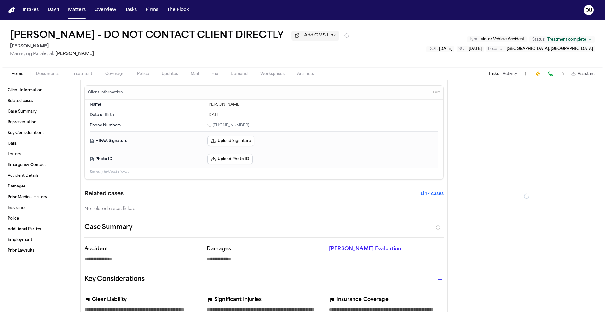
type textarea "*"
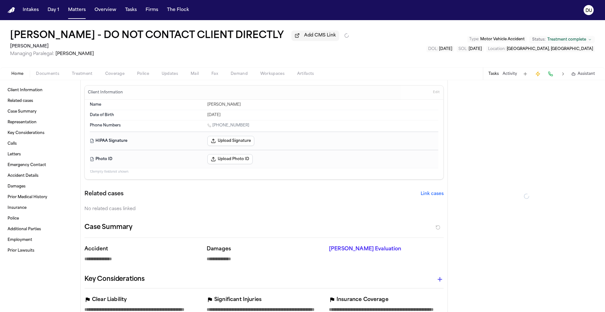
type textarea "*"
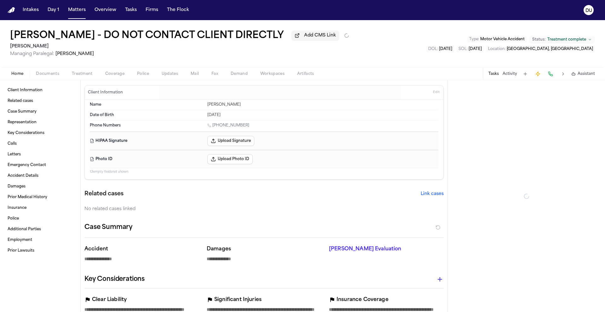
type textarea "*"
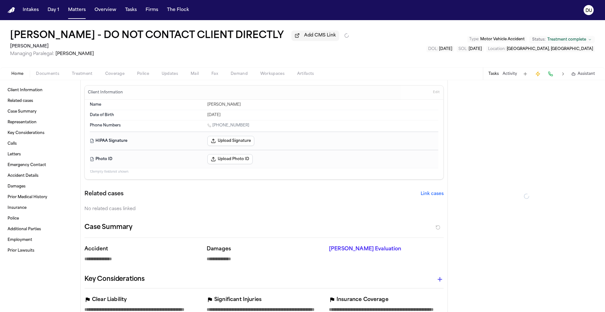
type textarea "*"
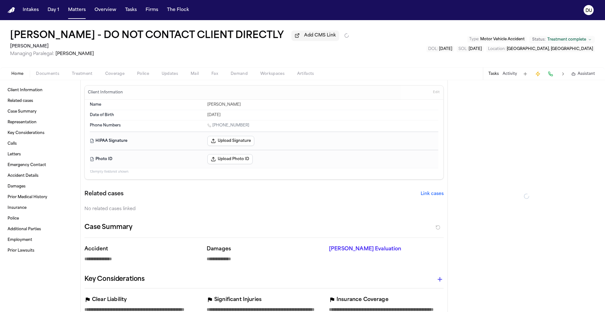
type textarea "*"
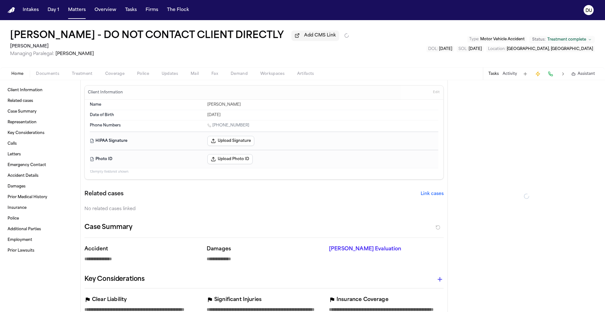
type textarea "*"
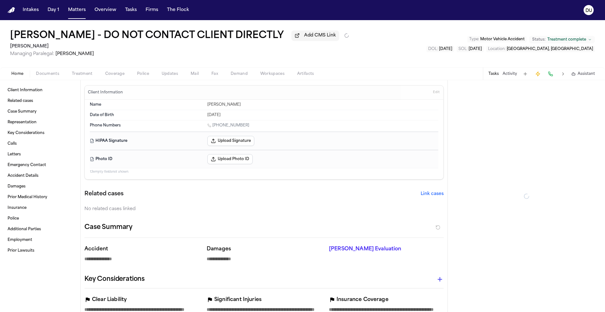
type textarea "*"
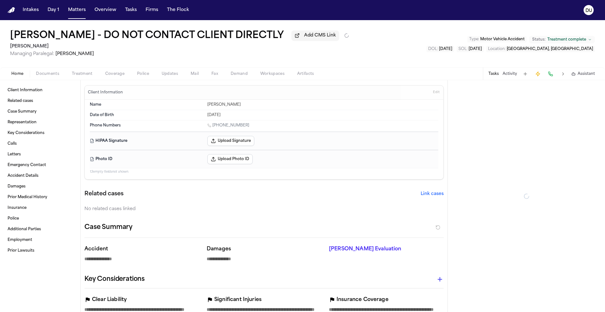
type textarea "*"
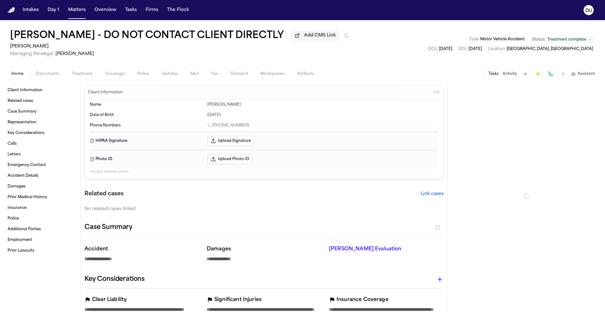
type textarea "*"
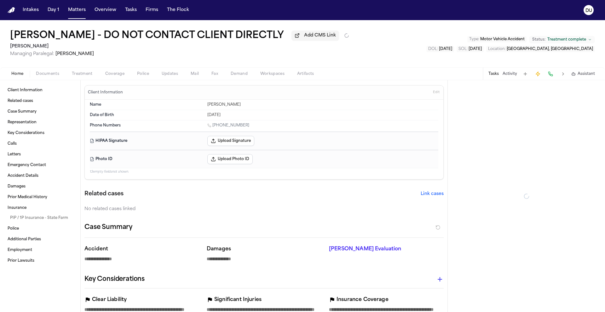
type textarea "*"
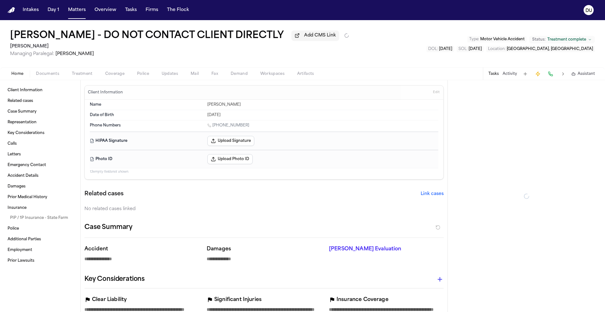
type textarea "*"
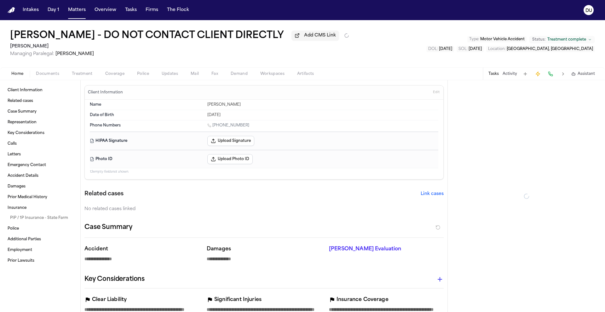
type textarea "*"
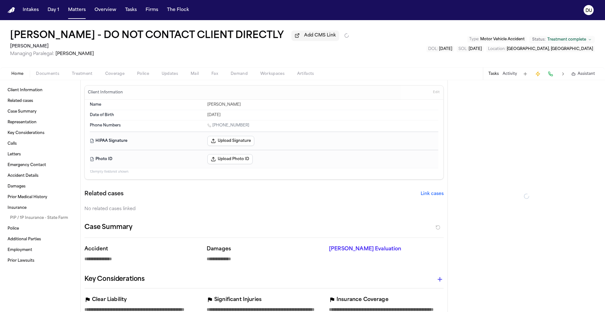
type textarea "*"
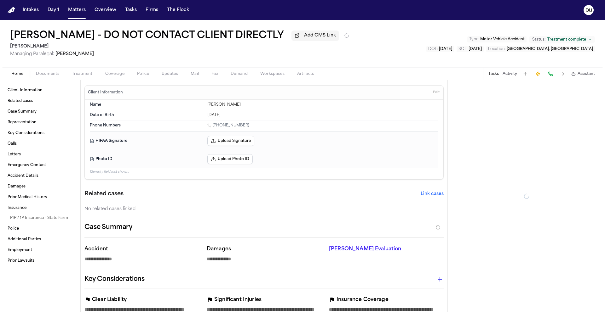
type textarea "*"
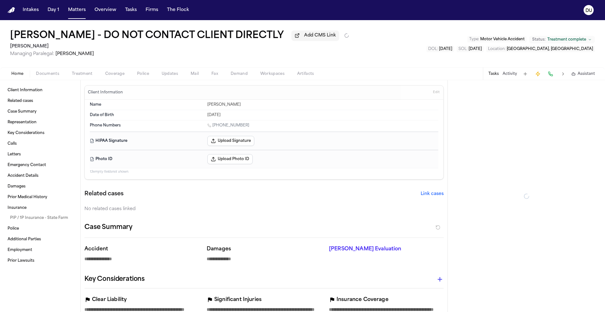
type textarea "*"
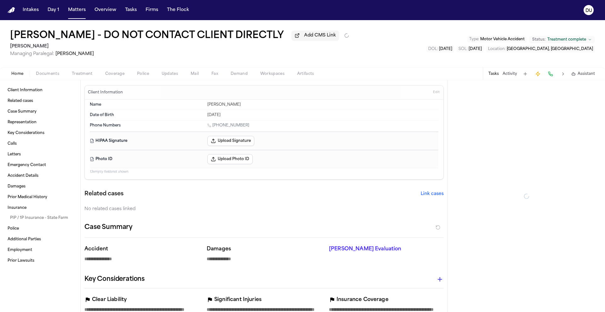
type textarea "*"
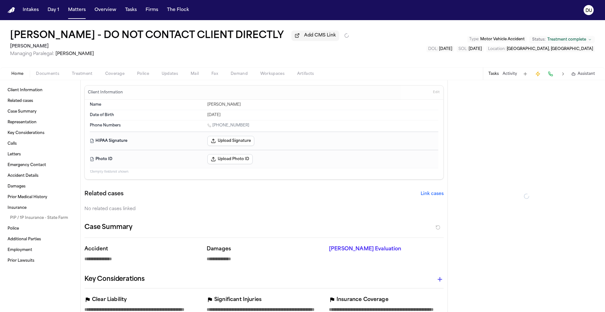
type textarea "*"
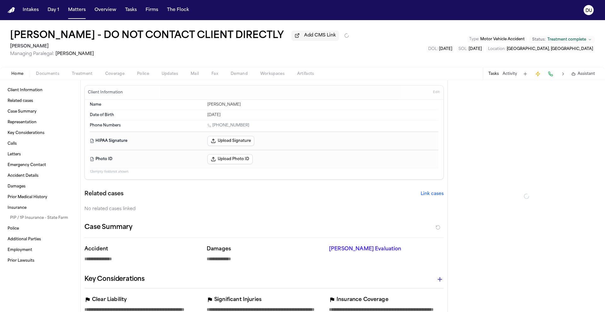
type textarea "*"
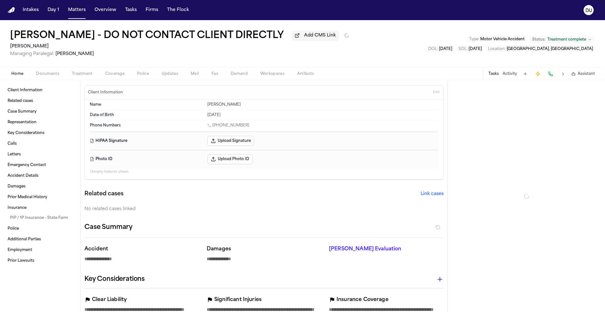
type textarea "*"
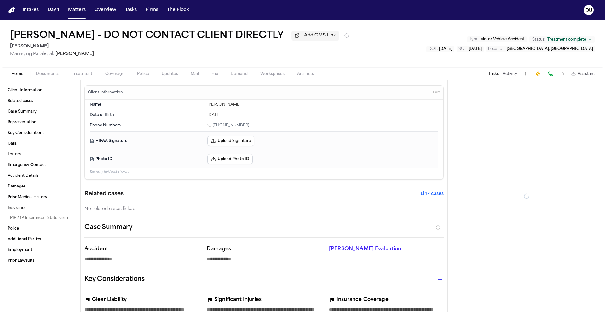
type textarea "*"
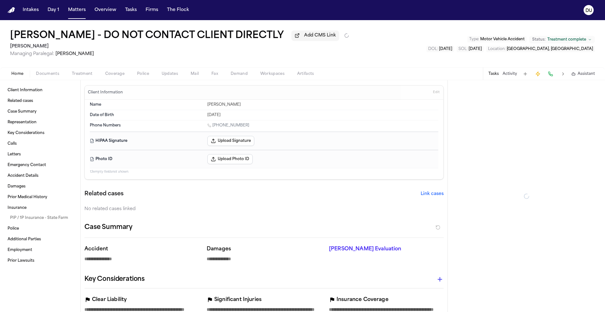
type textarea "*"
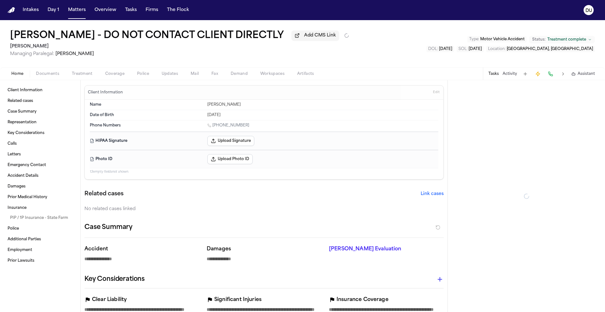
type textarea "*"
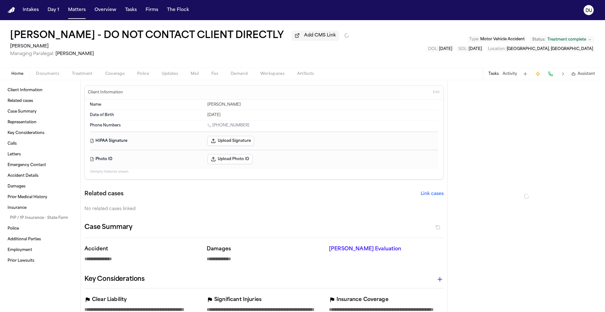
type textarea "*"
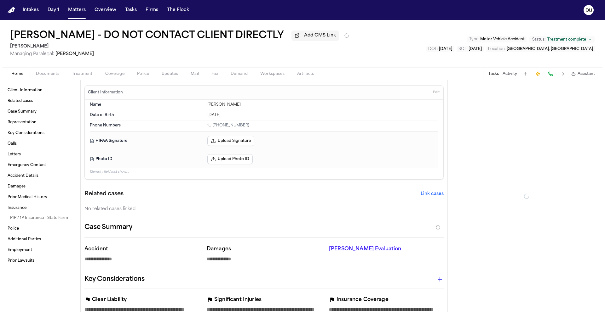
type textarea "*"
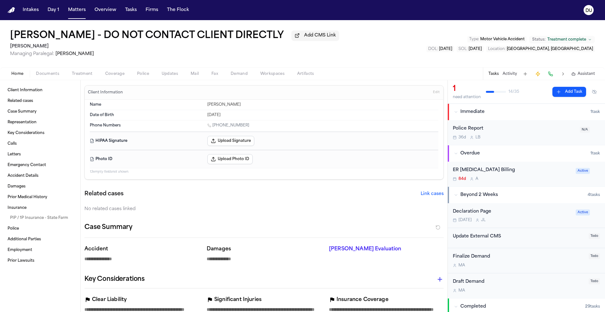
type textarea "*"
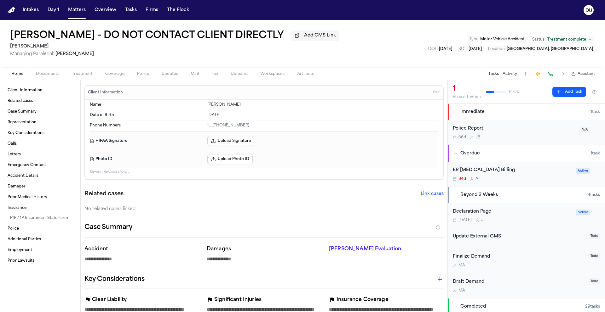
type textarea "*"
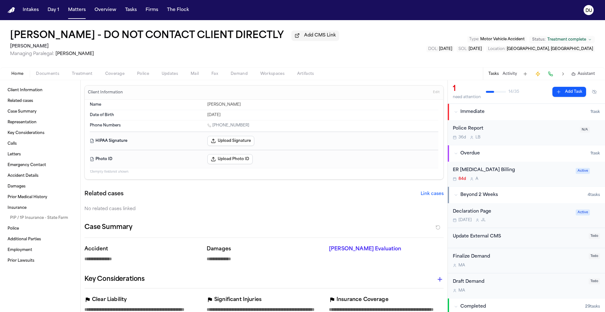
type textarea "*"
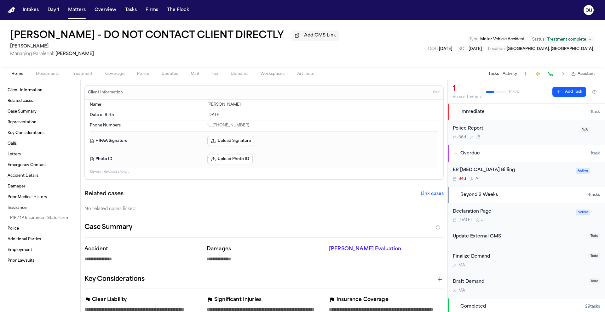
type textarea "*"
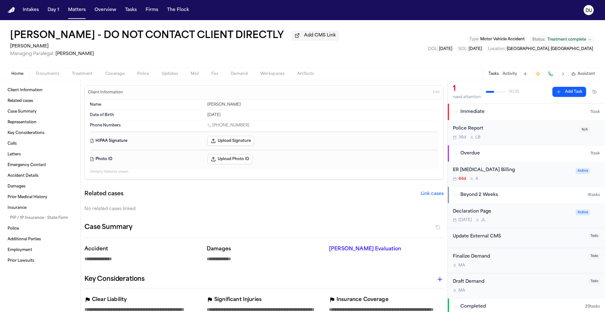
type textarea "*"
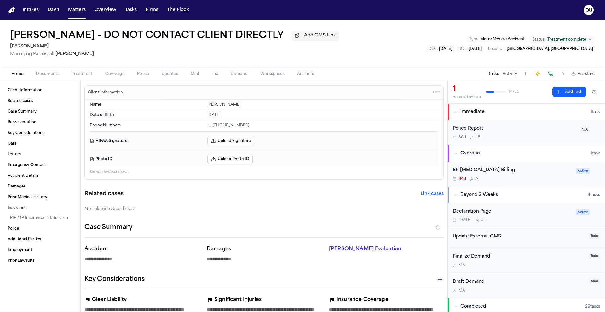
type textarea "*"
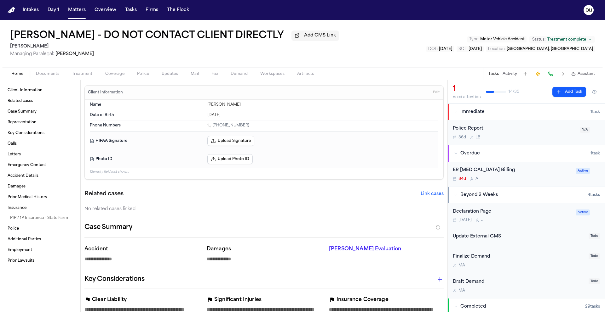
type textarea "*"
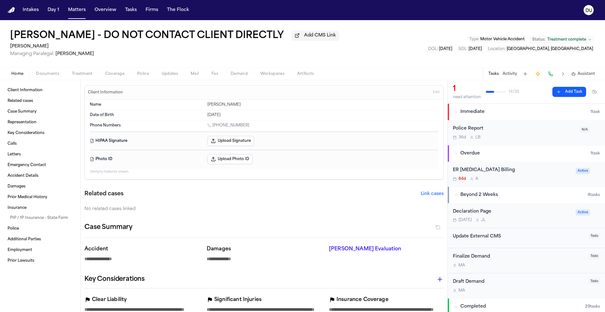
type textarea "*"
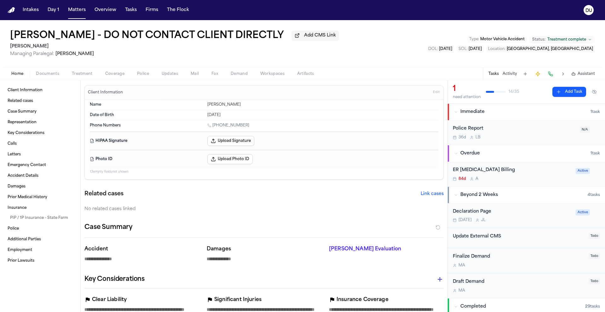
type textarea "*"
click at [492, 172] on div "ER Radiology Billing" at bounding box center [511, 170] width 119 height 7
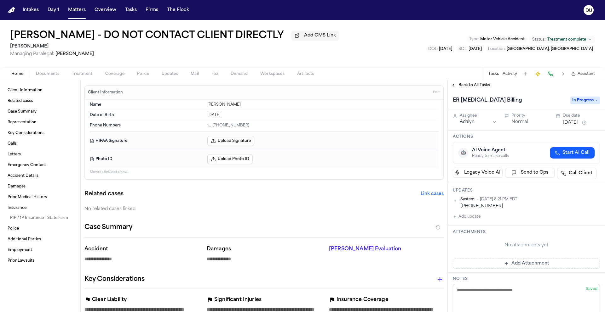
click at [472, 88] on span "Back to All Tasks" at bounding box center [473, 85] width 31 height 5
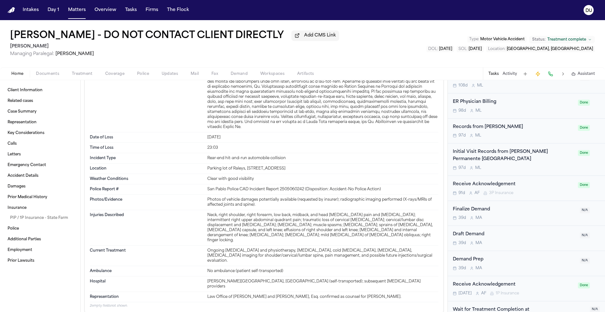
scroll to position [588, 0]
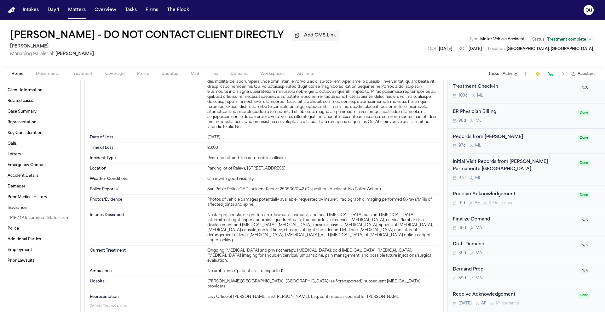
click at [506, 164] on div "Initial Visit Records from Kaiser Permanente Richmond Medical Center" at bounding box center [512, 166] width 121 height 14
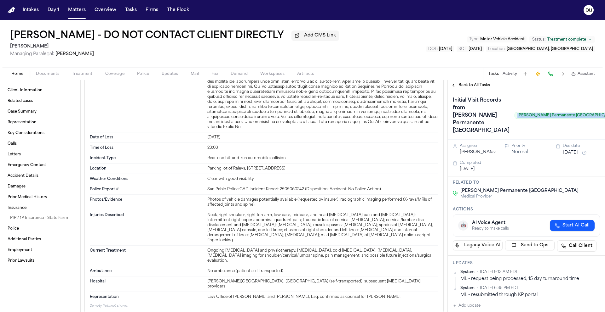
drag, startPoint x: 490, startPoint y: 124, endPoint x: 585, endPoint y: 125, distance: 94.8
click at [585, 125] on div "Initial Visit Records from Kaiser Permanente Richmond Medical Center Kaiser Per…" at bounding box center [525, 115] width 147 height 40
copy span "Kaiser Permanente Richmond Medical Center"
click at [477, 88] on span "Back to All Tasks" at bounding box center [473, 85] width 31 height 5
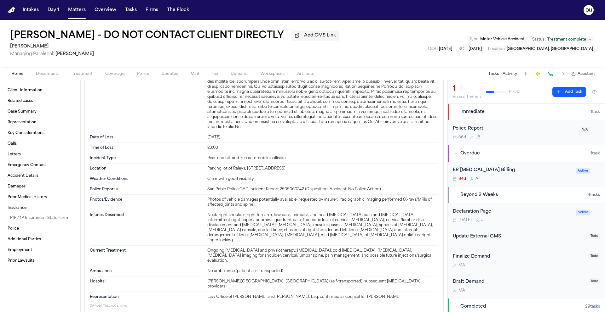
click at [475, 172] on div "ER Radiology Billing" at bounding box center [511, 170] width 119 height 7
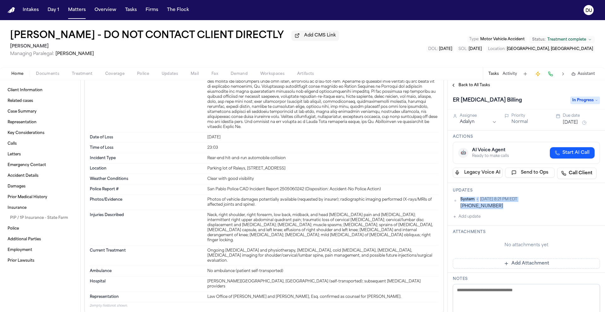
drag, startPoint x: 493, startPoint y: 208, endPoint x: 456, endPoint y: 209, distance: 37.8
click at [456, 209] on div "System • Jun 4, 2025 8:21 PM EDT (510) 307-1500" at bounding box center [525, 203] width 147 height 12
click at [470, 208] on div "(510) 307-1500" at bounding box center [529, 206] width 139 height 6
drag, startPoint x: 459, startPoint y: 209, endPoint x: 491, endPoint y: 210, distance: 32.5
click at [491, 209] on div "System • Jun 4, 2025 8:21 PM EDT (510) 307-1500" at bounding box center [525, 203] width 147 height 12
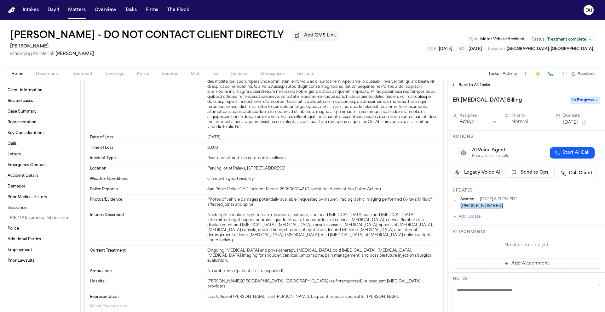
copy div "(510) 307-1500"
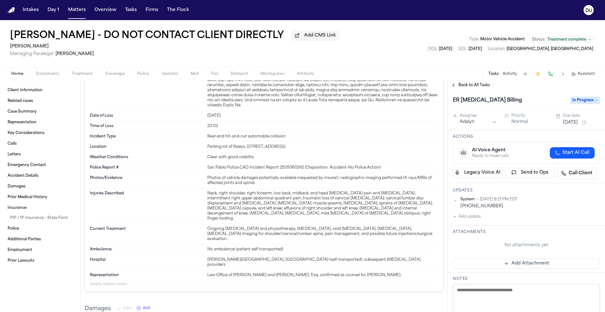
click at [48, 76] on span "Documents" at bounding box center [47, 73] width 23 height 5
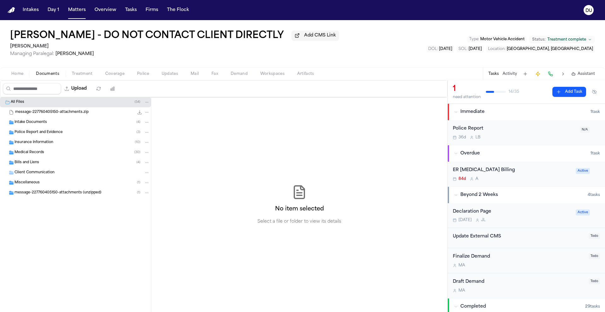
click at [33, 156] on span "Medical Records" at bounding box center [29, 152] width 30 height 5
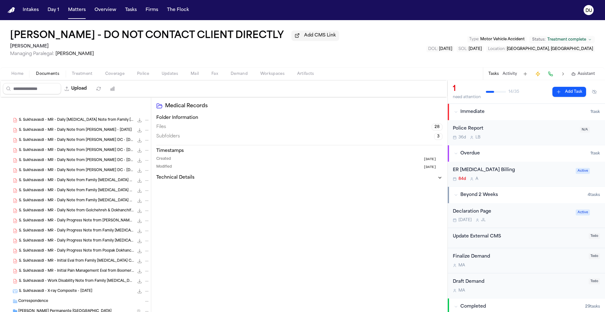
scroll to position [214, 0]
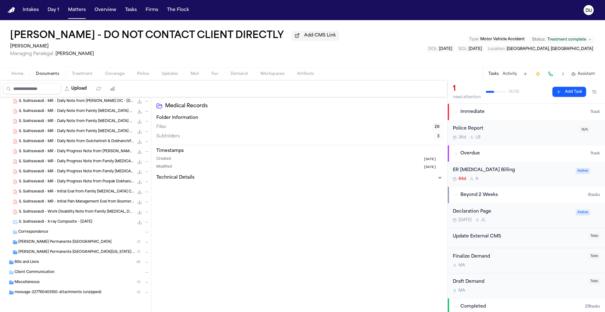
click at [40, 243] on span "Kaiser Permanente South Sacramento Medical Center" at bounding box center [64, 242] width 93 height 5
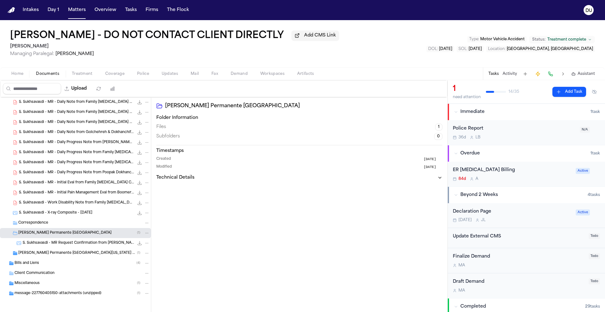
scroll to position [224, 0]
click at [74, 242] on span "S. Sukhsavasdi - MR Request Confirmation from Kaiser Permanente - 6.3.25" at bounding box center [78, 242] width 111 height 5
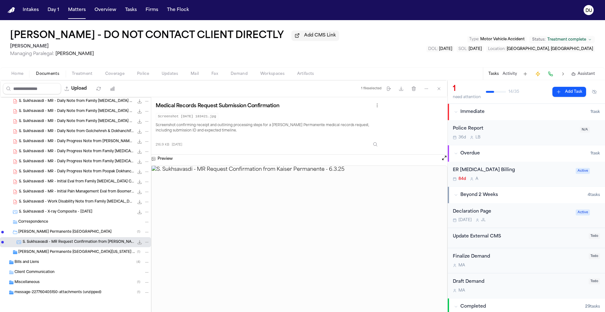
click at [77, 254] on span "Kaiser Permanente Northern California Release of Medical Information" at bounding box center [77, 252] width 119 height 5
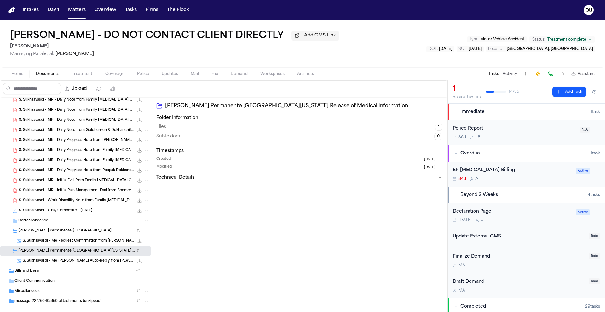
click at [70, 242] on span "S. Sukhsavasdi - MR Request Confirmation from Kaiser Permanente - 6.3.25" at bounding box center [78, 241] width 111 height 5
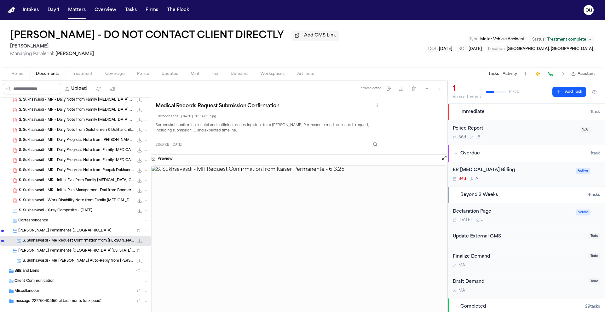
click at [90, 235] on div "Kaiser Permanente South Sacramento Medical Center ( 1 )" at bounding box center [75, 231] width 151 height 10
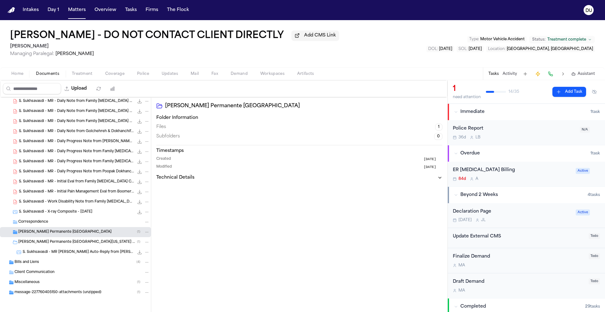
click at [31, 263] on span "Bills and Liens" at bounding box center [26, 262] width 25 height 5
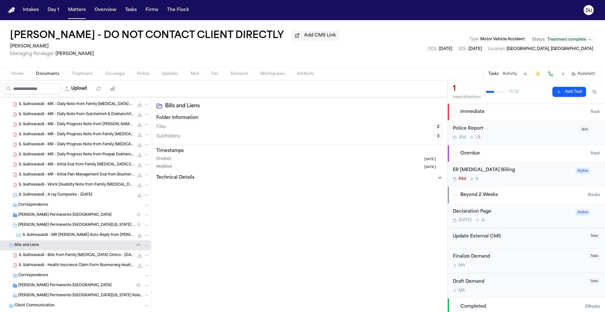
scroll to position [271, 0]
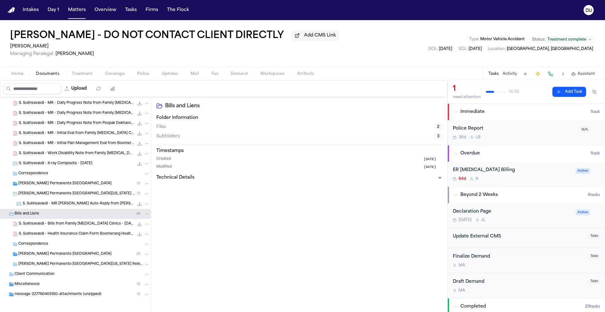
click at [30, 253] on span "Kaiser Permanente South Sacramento Medical Center" at bounding box center [64, 254] width 93 height 5
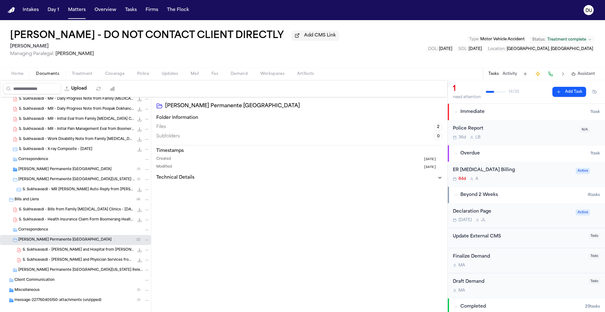
scroll to position [294, 0]
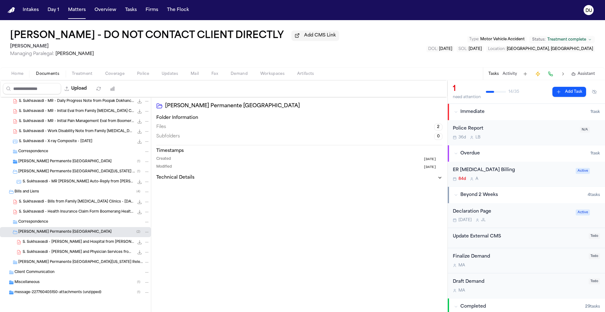
click at [58, 263] on span "Kaiser Permanente Northern California Release of Medical Information" at bounding box center [80, 262] width 124 height 5
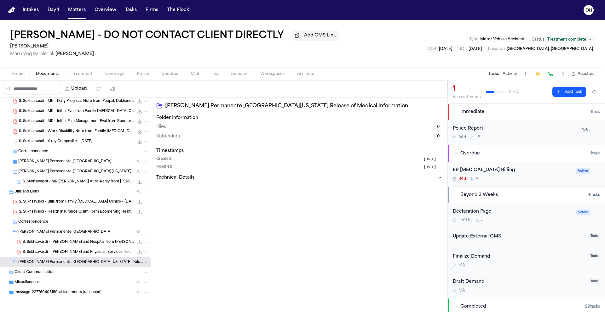
click at [31, 280] on span "Miscellaneous" at bounding box center [26, 282] width 25 height 5
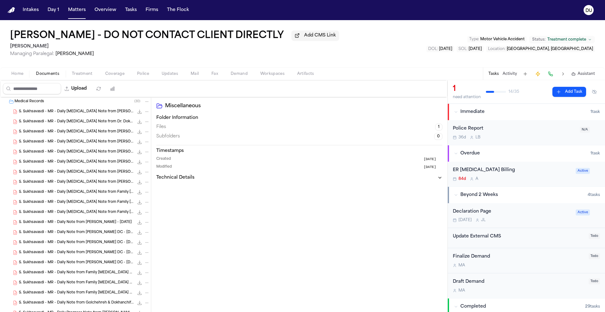
scroll to position [0, 0]
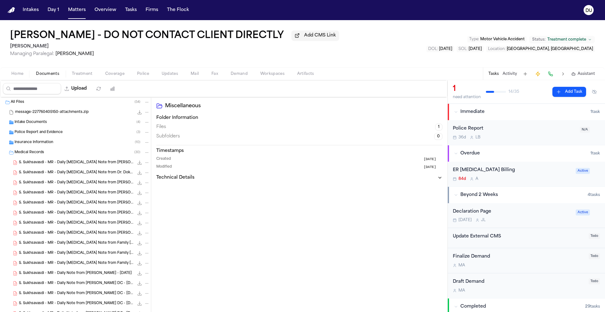
click at [40, 132] on span "Police Report and Evidence" at bounding box center [38, 132] width 48 height 5
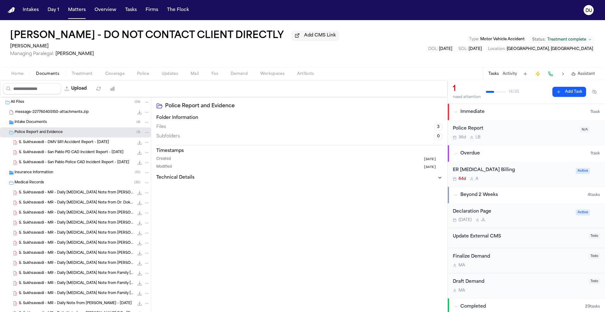
click at [39, 122] on span "Intake Documents" at bounding box center [30, 122] width 32 height 5
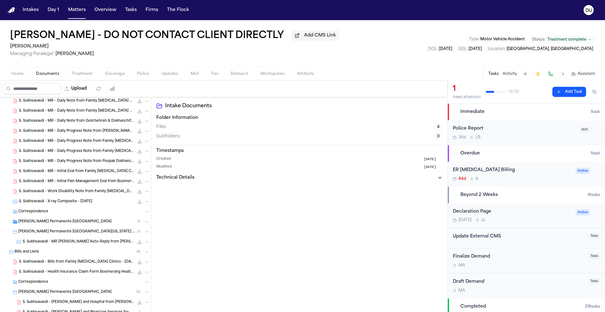
scroll to position [305, 0]
click at [72, 219] on span "Kaiser Permanente South Sacramento Medical Center" at bounding box center [64, 220] width 93 height 5
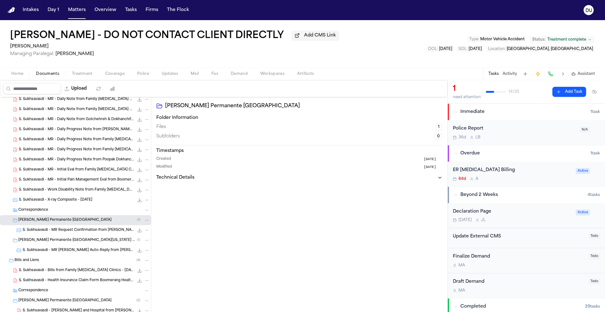
click at [86, 231] on span "S. Sukhsavasdi - MR Request Confirmation from Kaiser Permanente - 6.3.25" at bounding box center [78, 230] width 111 height 5
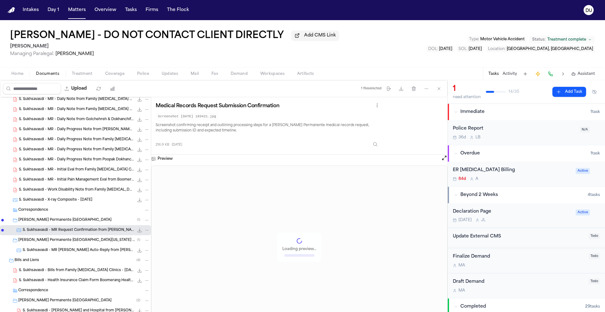
click at [86, 231] on span "S. Sukhsavasdi - MR Request Confirmation from Kaiser Permanente - 6.3.25" at bounding box center [78, 230] width 111 height 5
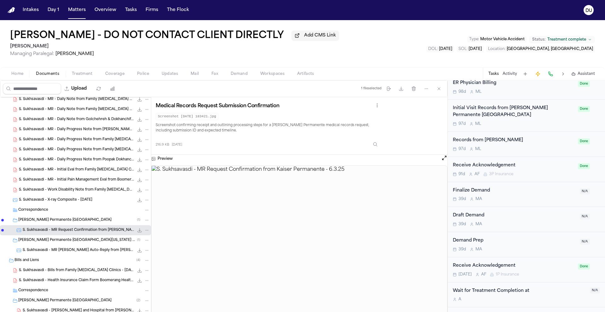
scroll to position [632, 0]
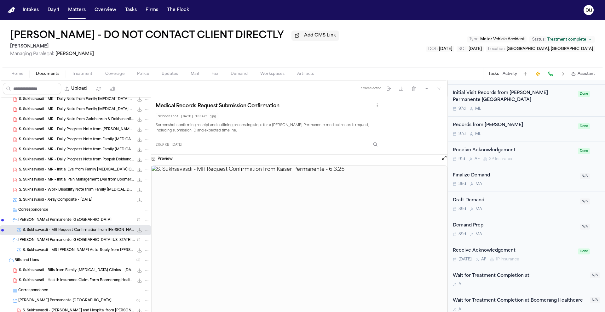
click at [489, 98] on div "Initial Visit Records from Kaiser Permanente Richmond Medical Center" at bounding box center [512, 97] width 121 height 14
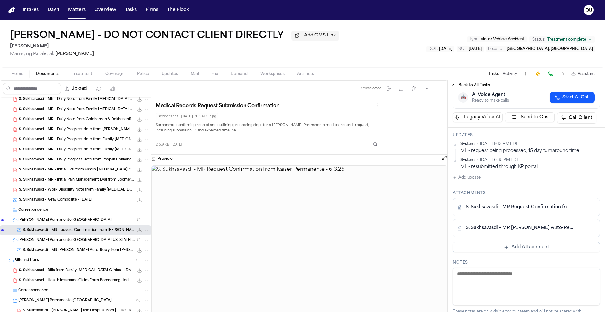
scroll to position [201, 0]
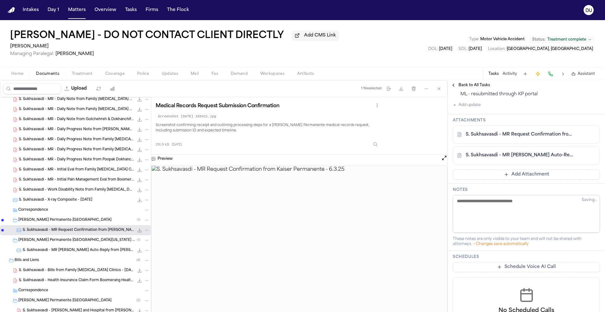
click at [523, 138] on link "S. Sukhsavasdi - MR Request Confirmation from Kaiser Permanente - 6.3.25" at bounding box center [519, 135] width 109 height 6
click at [512, 159] on link "S. Sukhsavasdi - MR Request Auto-Reply from Kaiser - 6.6.25" at bounding box center [519, 155] width 109 height 6
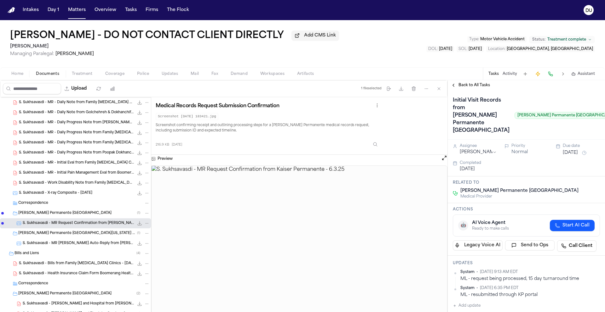
scroll to position [315, 0]
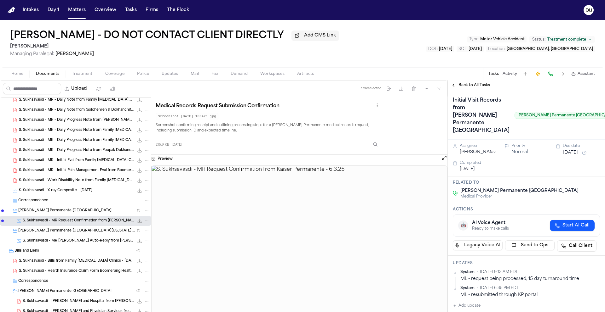
click at [9, 75] on button "Home" at bounding box center [17, 74] width 25 height 8
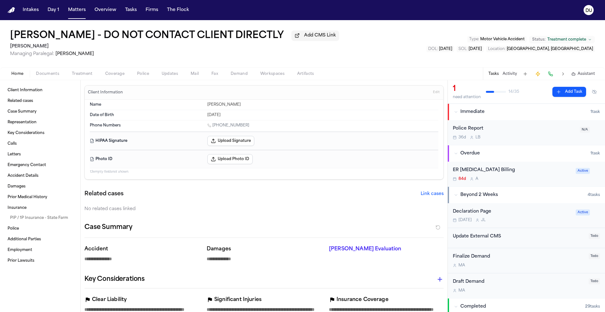
click at [44, 74] on span "Documents" at bounding box center [47, 73] width 23 height 5
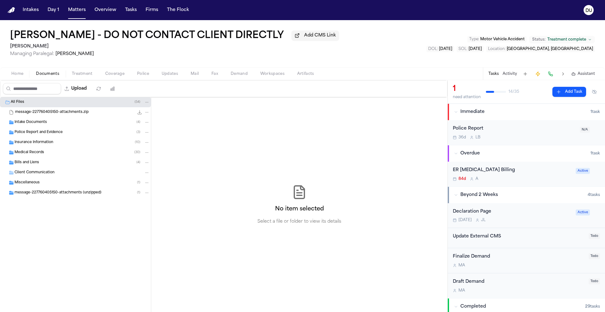
click at [42, 122] on span "Intake Documents" at bounding box center [30, 122] width 32 height 5
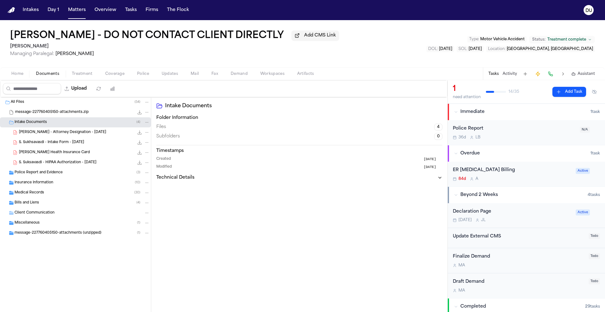
click at [62, 145] on span "S. Sukhsavasdi - Intake Form - 5.6.25" at bounding box center [51, 142] width 65 height 5
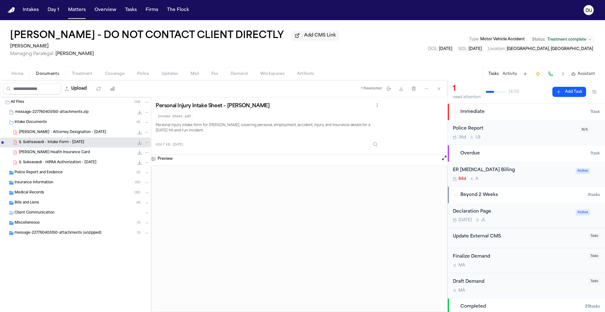
click at [489, 174] on div "ER Radiology Billing" at bounding box center [511, 170] width 119 height 7
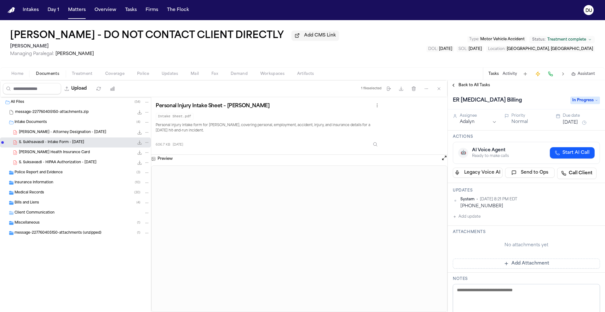
click at [469, 88] on span "Back to All Tasks" at bounding box center [473, 85] width 31 height 5
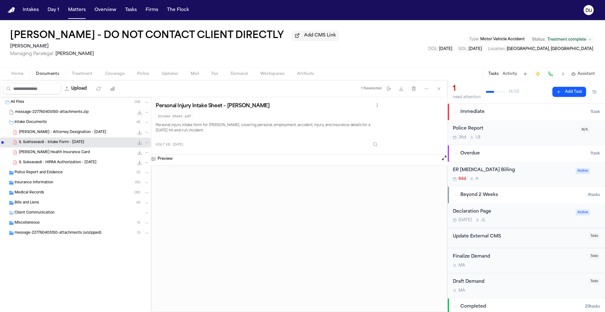
click at [485, 173] on div "ER Radiology Billing" at bounding box center [511, 170] width 119 height 7
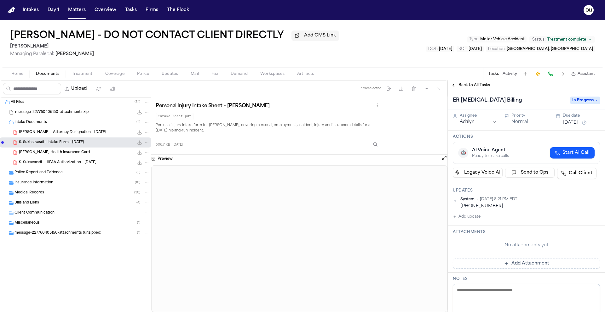
click at [477, 88] on span "Back to All Tasks" at bounding box center [473, 85] width 31 height 5
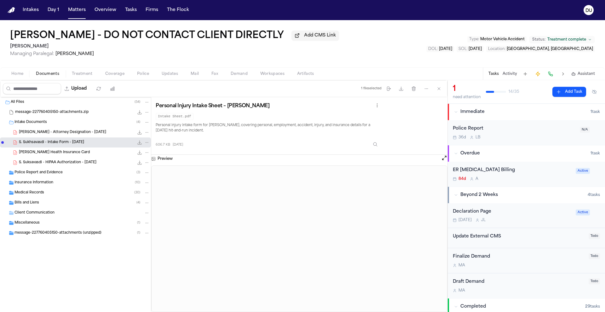
click at [487, 168] on div "ER Radiology Billing" at bounding box center [511, 170] width 119 height 7
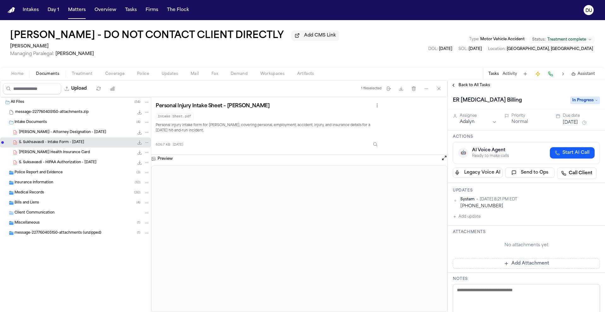
click at [478, 221] on button "Add update" at bounding box center [466, 217] width 28 height 8
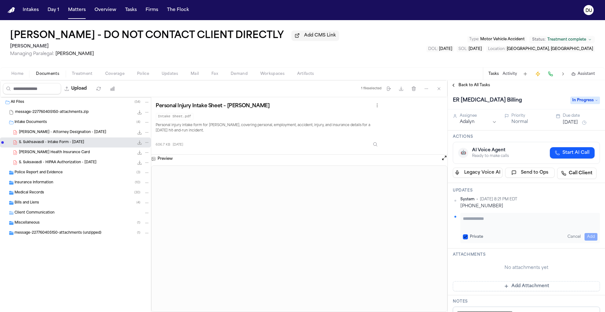
click at [485, 219] on textarea "Add your update" at bounding box center [530, 222] width 134 height 13
click at [584, 234] on button "Add" at bounding box center [590, 237] width 13 height 8
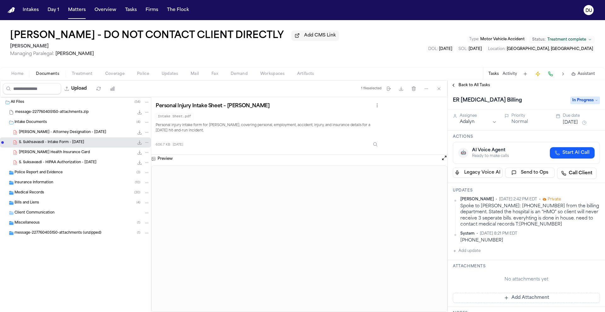
click at [46, 204] on div "Bills and Liens ( 4 )" at bounding box center [81, 203] width 135 height 6
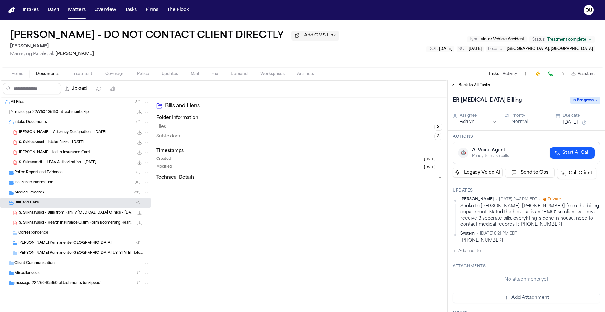
click at [54, 242] on span "Kaiser Permanente South Sacramento Medical Center" at bounding box center [64, 243] width 93 height 5
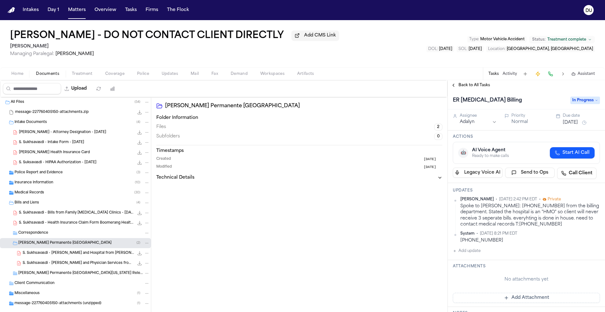
click at [67, 255] on span "S. Sukhsavasdi - Bill - ER and Hospital from Kaiser Permanente - 5.7.25" at bounding box center [78, 253] width 111 height 5
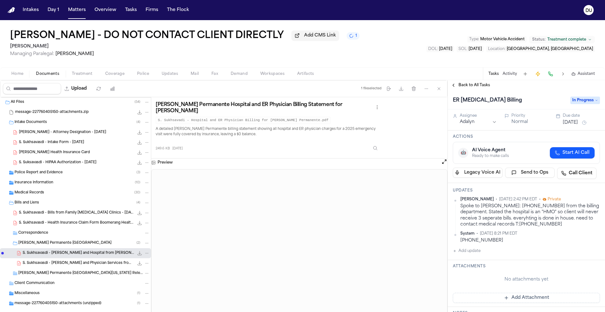
click at [83, 263] on span "S. Sukhsavasdi - Bill - ER and Physician Services from Kaiser Permanente - 5.7.…" at bounding box center [78, 263] width 111 height 5
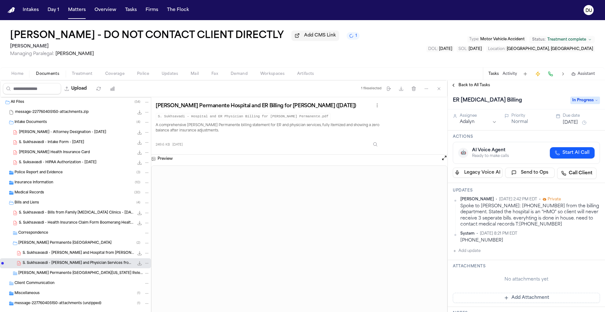
click at [90, 254] on span "S. Sukhsavasdi - Bill - ER and Hospital from Kaiser Permanente - 5.7.25" at bounding box center [78, 253] width 111 height 5
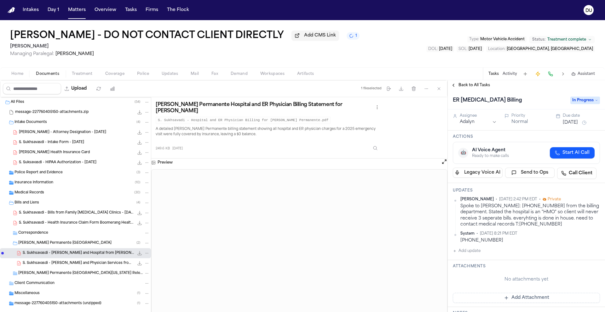
click at [65, 244] on span "Kaiser Permanente South Sacramento Medical Center" at bounding box center [64, 243] width 93 height 5
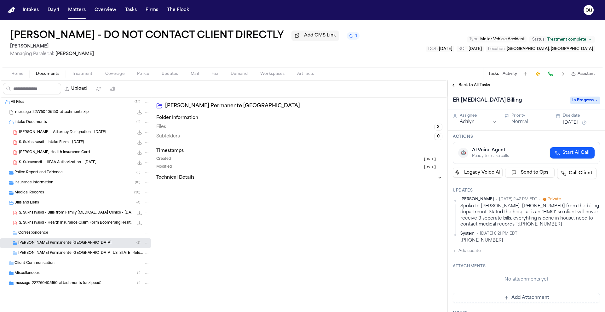
click at [68, 256] on span "Kaiser Permanente Northern California Release of Medical Information" at bounding box center [80, 253] width 124 height 5
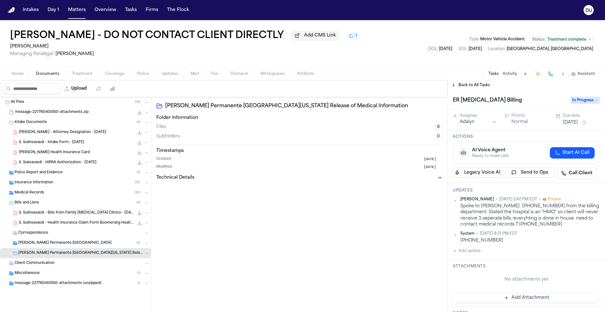
click at [72, 256] on span "Kaiser Permanente Northern California Release of Medical Information" at bounding box center [80, 253] width 124 height 5
click at [51, 245] on span "Kaiser Permanente South Sacramento Medical Center" at bounding box center [64, 243] width 93 height 5
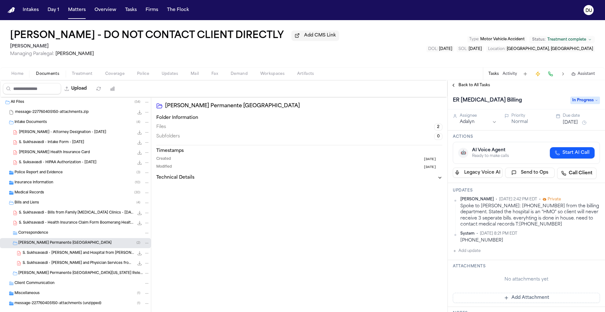
click at [27, 190] on div "Medical Records ( 30 )" at bounding box center [75, 193] width 151 height 10
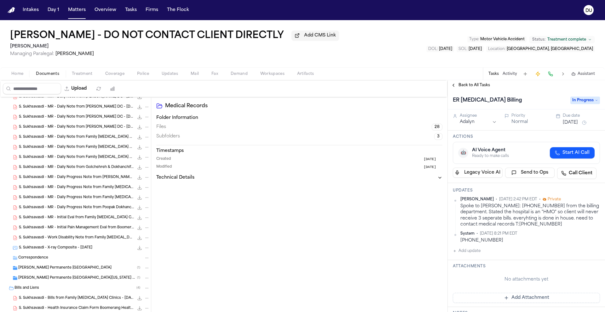
scroll to position [250, 0]
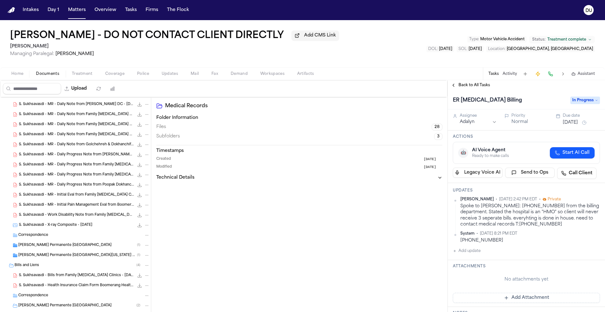
click at [81, 248] on span "Kaiser Permanente South Sacramento Medical Center" at bounding box center [64, 245] width 93 height 5
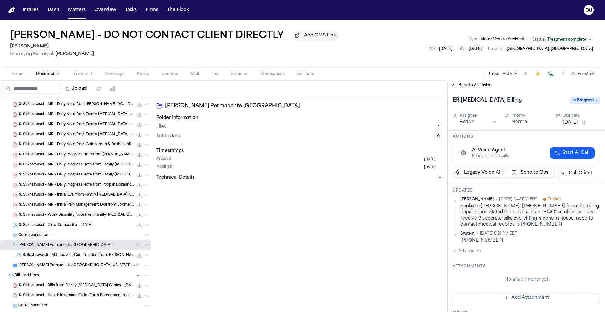
click at [83, 258] on span "S. Sukhsavasdi - MR Request Confirmation from Kaiser Permanente - 6.3.25" at bounding box center [78, 255] width 111 height 5
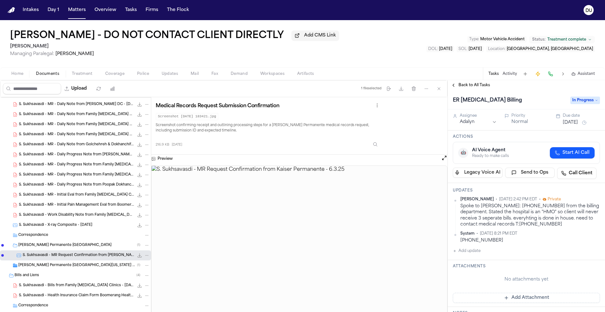
click at [81, 270] on div "Kaiser Permanente Northern California Release of Medical Information ( 1 )" at bounding box center [75, 266] width 151 height 10
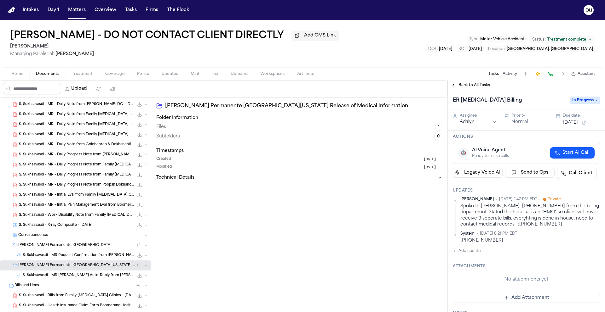
click at [71, 277] on span "S. Sukhsavasdi - MR Request Auto-Reply from Kaiser - 6.6.25" at bounding box center [78, 275] width 111 height 5
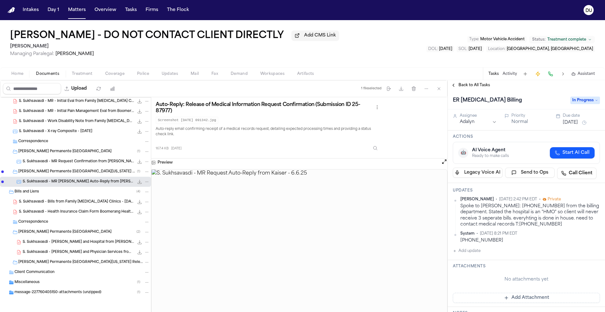
scroll to position [1, 0]
click at [533, 226] on div "Spoke to Susie T: 510-307-1500 from the billing department. Stated the hospital…" at bounding box center [529, 214] width 139 height 24
click at [531, 226] on div "Spoke to Susie T: 510-307-1500 from the billing department. Stated the hospital…" at bounding box center [529, 214] width 139 height 24
click at [558, 221] on div "Spoke to Susie T: 510-307-1500 from the billing department. Stated the hospital…" at bounding box center [529, 214] width 139 height 24
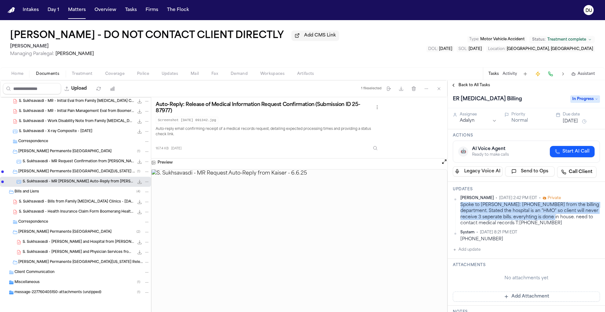
drag, startPoint x: 551, startPoint y: 220, endPoint x: 457, endPoint y: 208, distance: 94.7
click at [457, 208] on div "Daniela Uribe • Oct 8, 2025 2:42 PM EDT • Private Spoke to Susie T: 510-307-150…" at bounding box center [525, 211] width 147 height 31
copy div "Spoke to Susie T: 510-307-1500 from the billing department. Stated the hospital…"
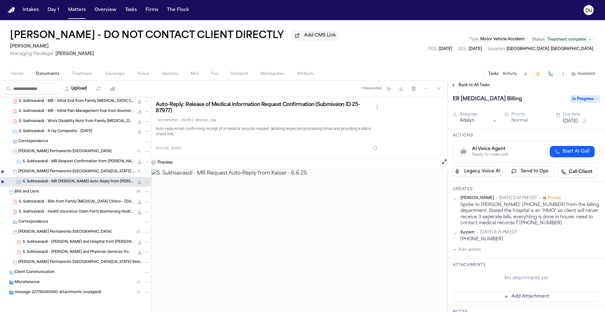
click at [531, 228] on div "Daniela Uribe • Oct 8, 2025 2:42 PM EDT • Private Spoke to Susie T: 510-307-150…" at bounding box center [525, 219] width 147 height 47
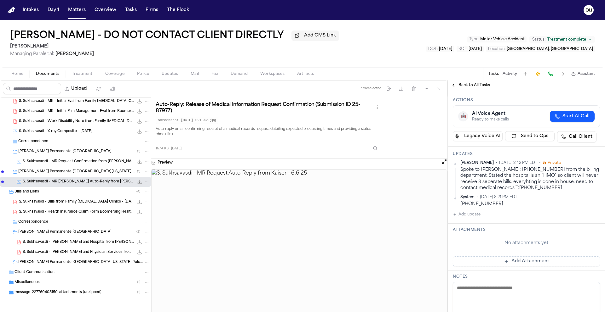
scroll to position [16, 0]
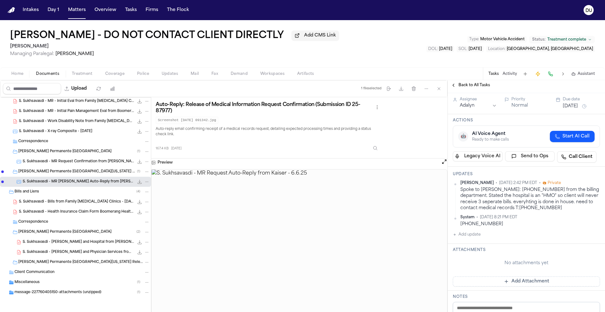
click at [45, 230] on span "Kaiser Permanente South Sacramento Medical Center" at bounding box center [64, 232] width 93 height 5
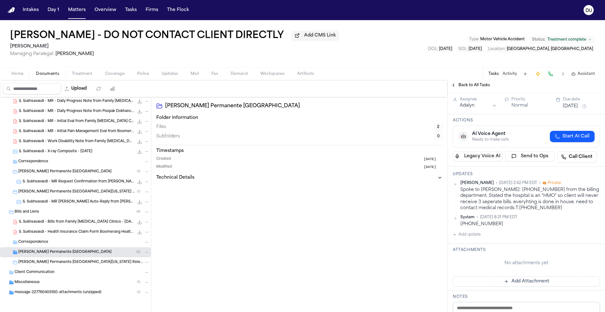
scroll to position [325, 0]
click at [71, 190] on span "Kaiser Permanente Northern California Release of Medical Information" at bounding box center [77, 192] width 119 height 5
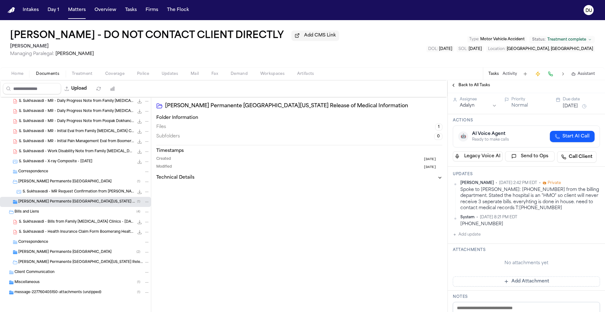
scroll to position [315, 0]
click at [69, 184] on span "Kaiser Permanente South Sacramento Medical Center" at bounding box center [64, 181] width 93 height 5
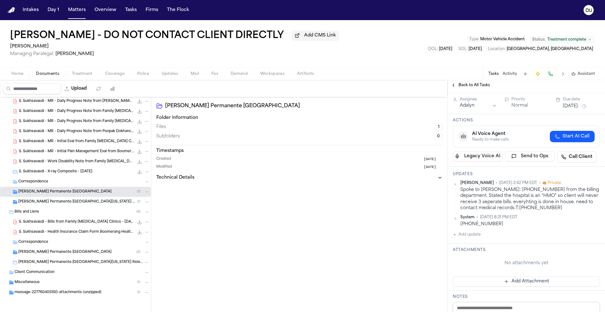
click at [73, 191] on span "Kaiser Permanente South Sacramento Medical Center" at bounding box center [64, 192] width 93 height 5
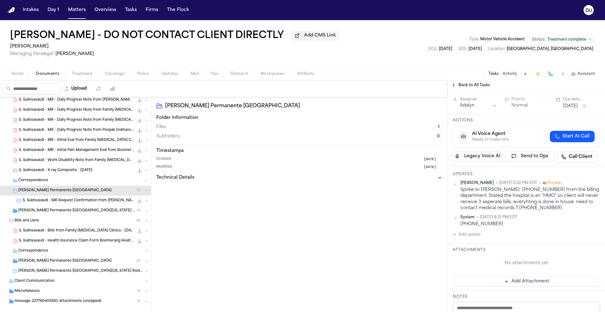
click at [90, 203] on span "S. Sukhsavasdi - MR Request Confirmation from Kaiser Permanente - 6.3.25" at bounding box center [78, 200] width 111 height 5
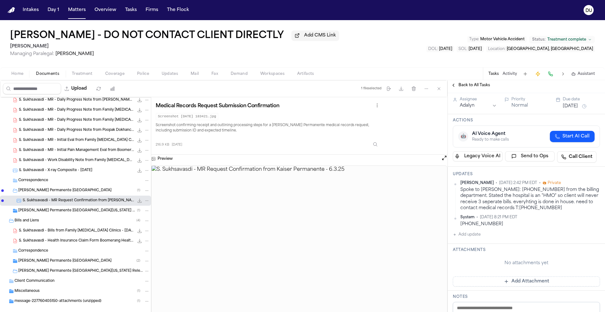
click at [85, 211] on span "Kaiser Permanente Northern California Release of Medical Information" at bounding box center [77, 210] width 119 height 5
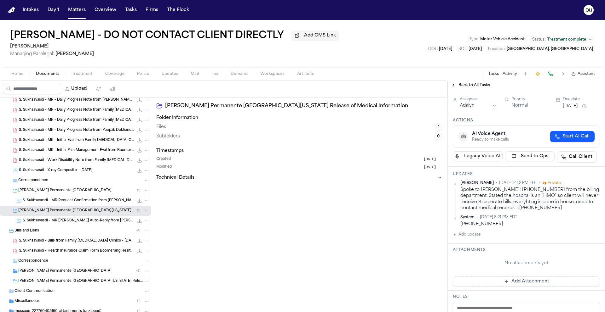
click at [91, 222] on span "S. Sukhsavasdi - MR Request Auto-Reply from Kaiser - 6.6.25" at bounding box center [78, 221] width 111 height 5
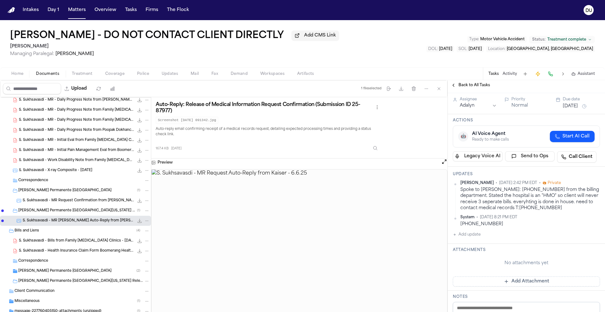
click at [91, 222] on span "S. Sukhsavasdi - MR Request Auto-Reply from Kaiser - 6.6.25" at bounding box center [78, 221] width 111 height 5
click at [75, 190] on span "Kaiser Permanente South Sacramento Medical Center" at bounding box center [64, 190] width 93 height 5
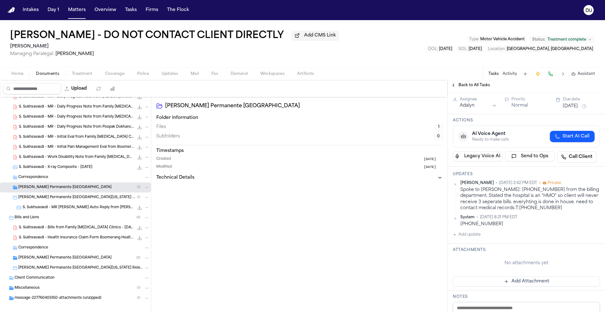
scroll to position [315, 0]
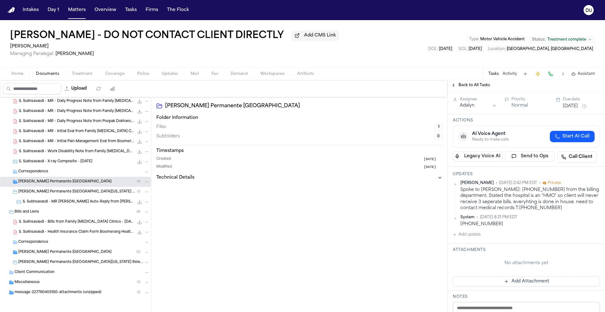
click at [62, 282] on div "Miscellaneous ( 1 )" at bounding box center [81, 283] width 135 height 6
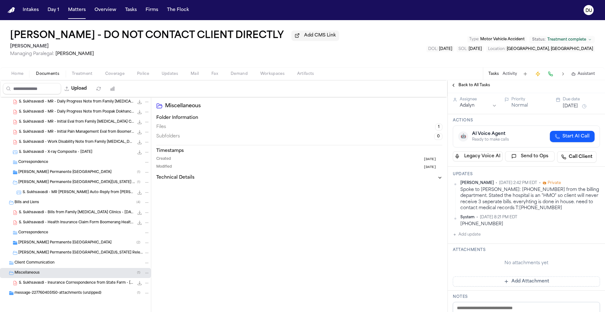
scroll to position [325, 0]
click at [78, 293] on span "message-227760405150-attachments (unzipped)" at bounding box center [57, 292] width 87 height 5
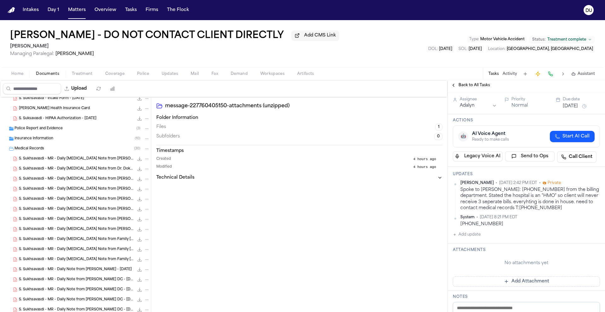
scroll to position [34, 0]
click at [43, 152] on div "Insurance Information ( 10 )" at bounding box center [81, 149] width 135 height 6
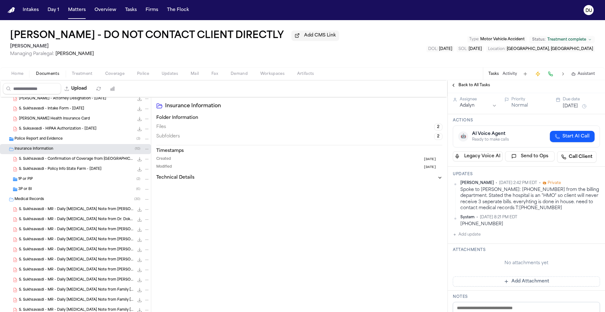
click at [49, 140] on span "Police Report and Evidence" at bounding box center [38, 139] width 48 height 5
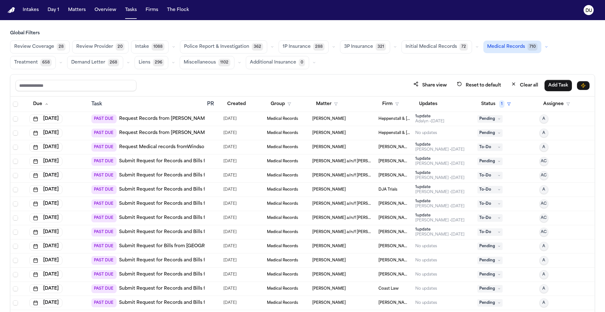
click at [180, 121] on link "Request Records from Dr. Bakari" at bounding box center [164, 119] width 90 height 6
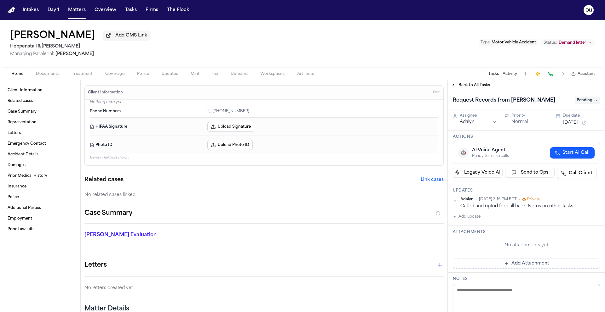
click at [587, 100] on span "Pending" at bounding box center [586, 101] width 25 height 8
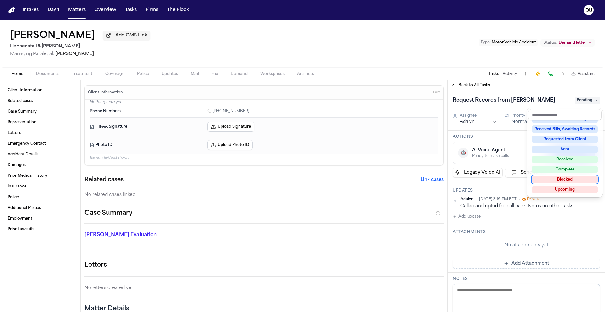
click at [568, 179] on div "Blocked" at bounding box center [564, 180] width 66 height 8
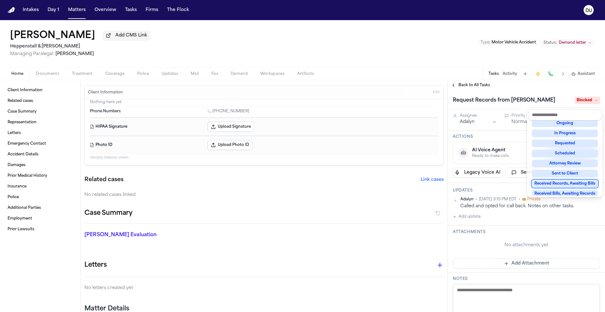
drag, startPoint x: 472, startPoint y: 253, endPoint x: 472, endPoint y: 250, distance: 3.2
click at [472, 252] on div "Request Records from [PERSON_NAME] Blocked Assignee Adalyn Priority Normal Due …" at bounding box center [525, 277] width 157 height 374
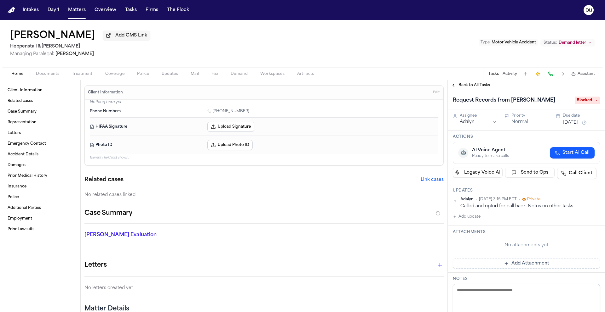
click at [470, 219] on button "Add update" at bounding box center [466, 217] width 28 height 8
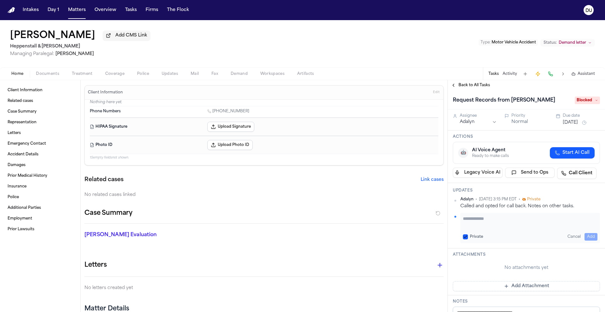
click at [492, 221] on textarea "Add your update" at bounding box center [530, 222] width 134 height 13
type textarea "*"
type textarea "**********"
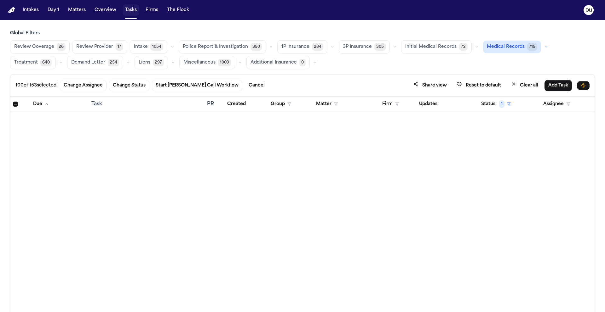
scroll to position [776, 0]
